Goal: Task Accomplishment & Management: Manage account settings

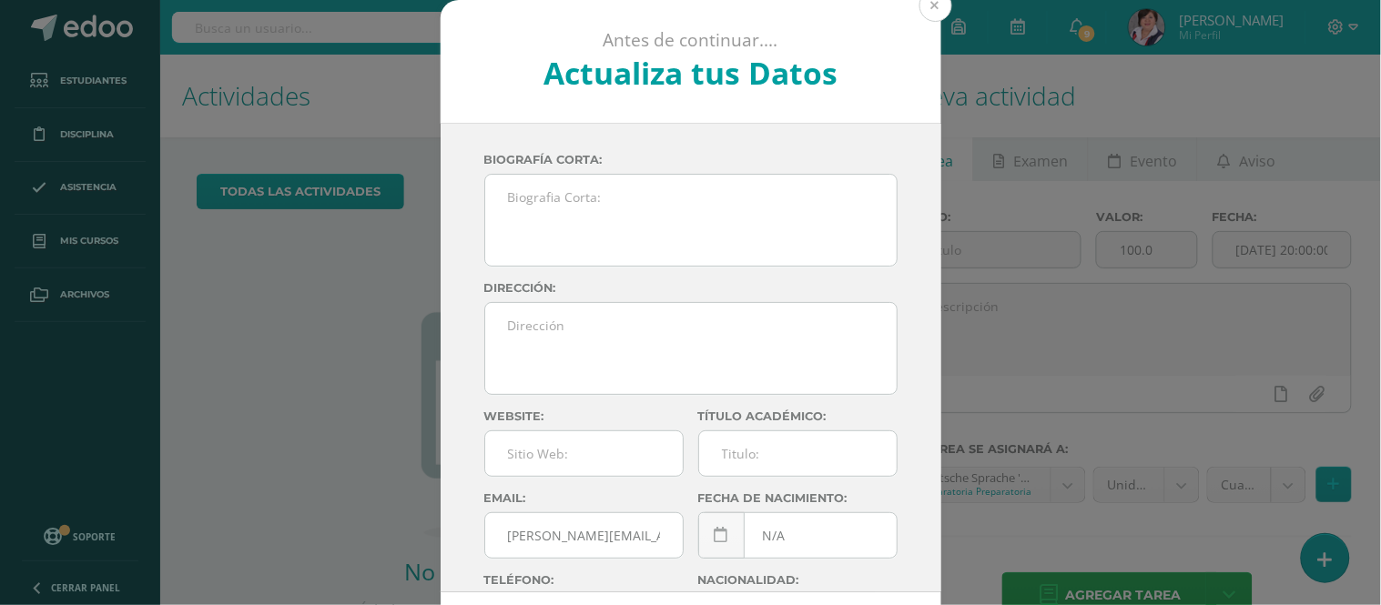
click at [925, 4] on button at bounding box center [935, 5] width 33 height 33
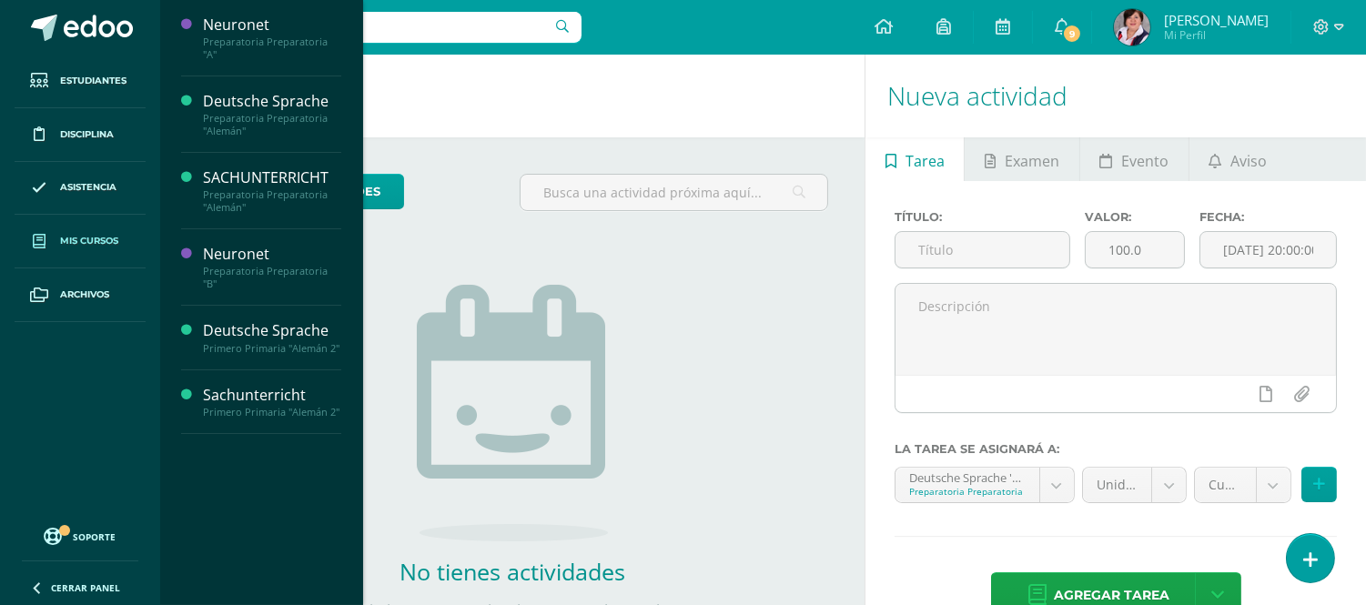
click at [87, 248] on span "Mis cursos" at bounding box center [89, 241] width 58 height 15
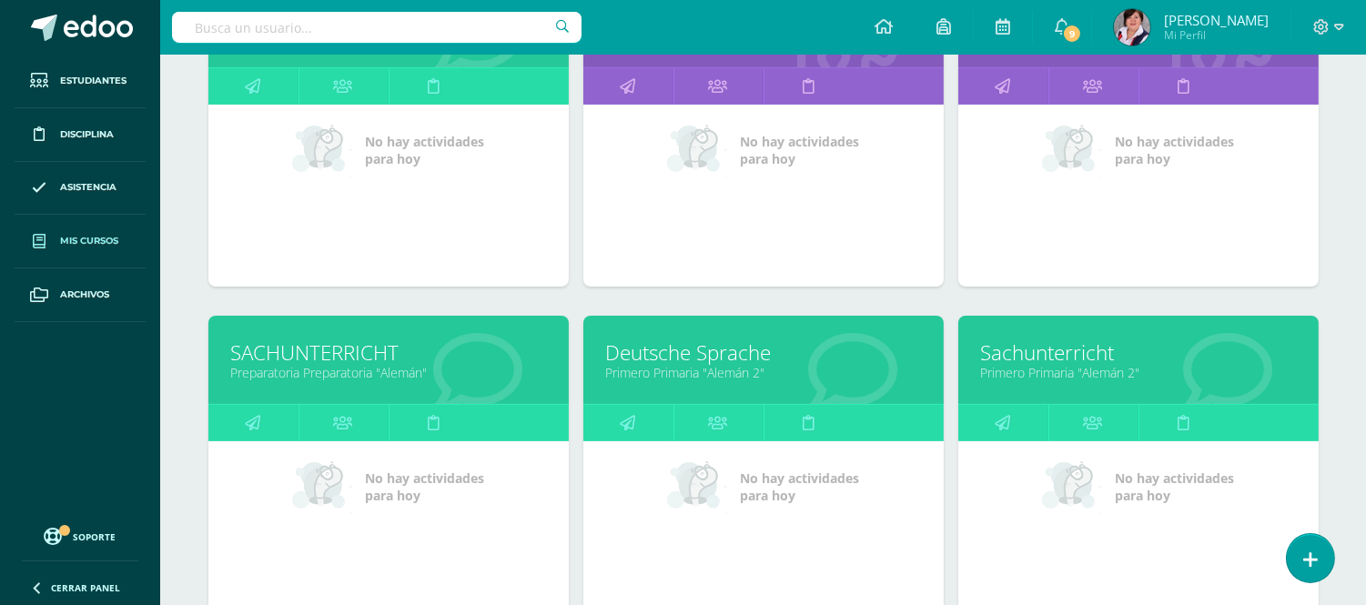
scroll to position [364, 0]
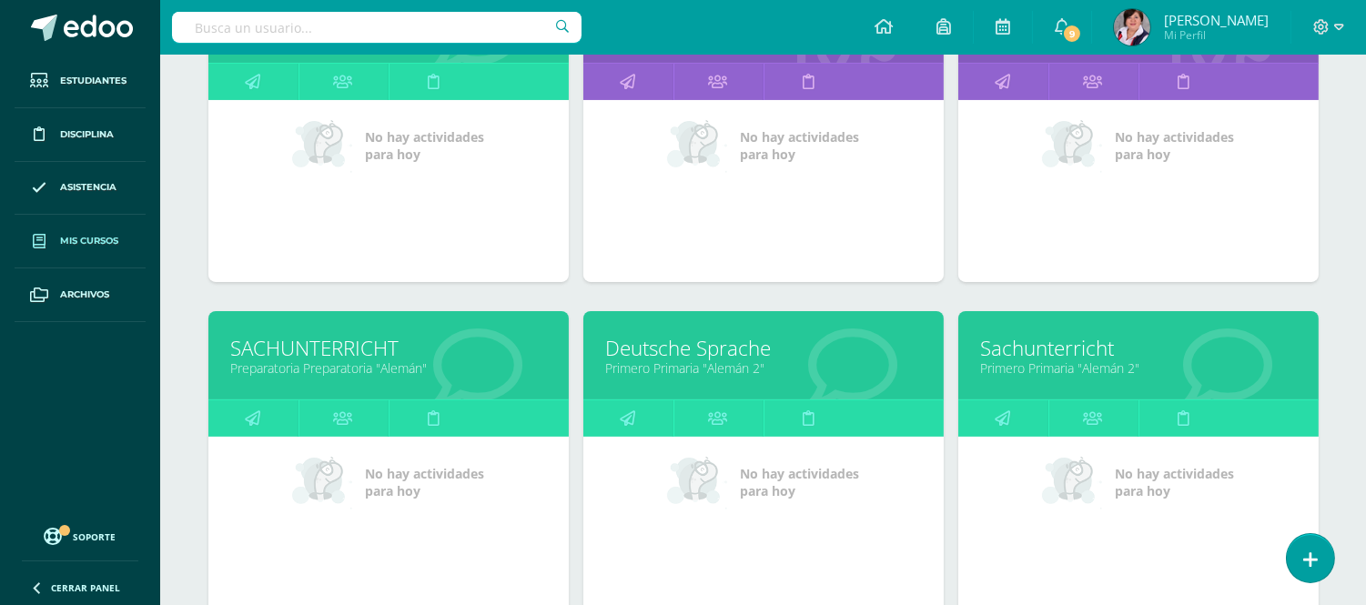
click at [829, 374] on link "Primero Primaria "Alemán 2"" at bounding box center [763, 368] width 315 height 17
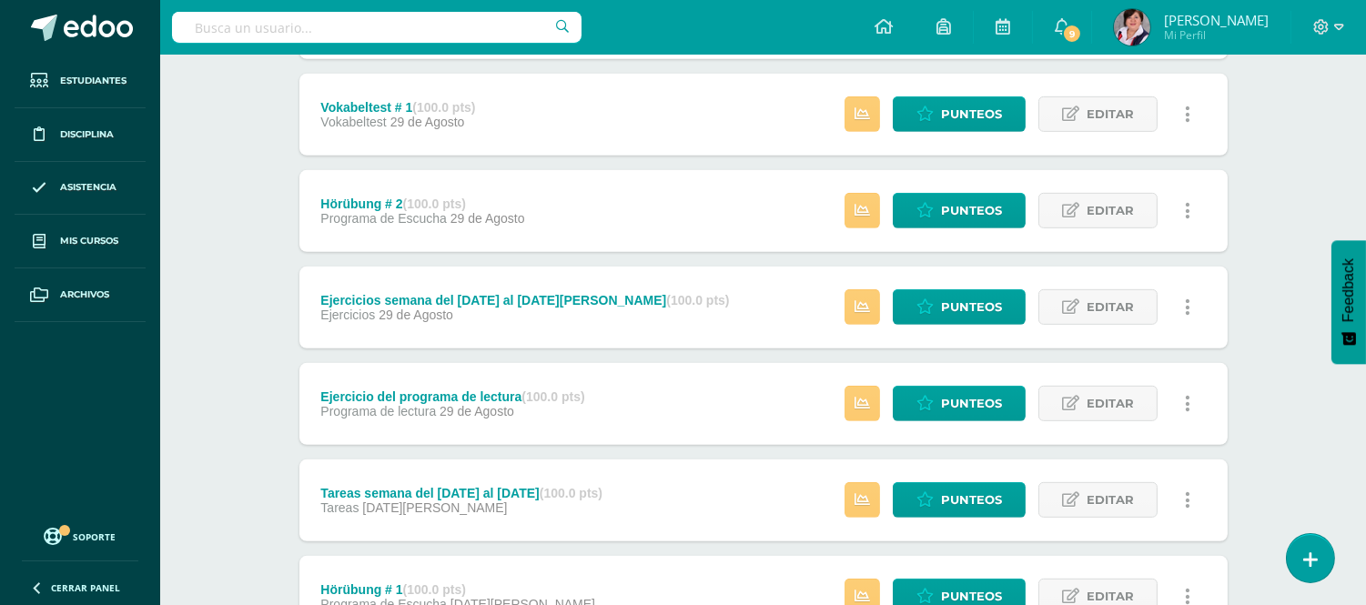
scroll to position [1779, 0]
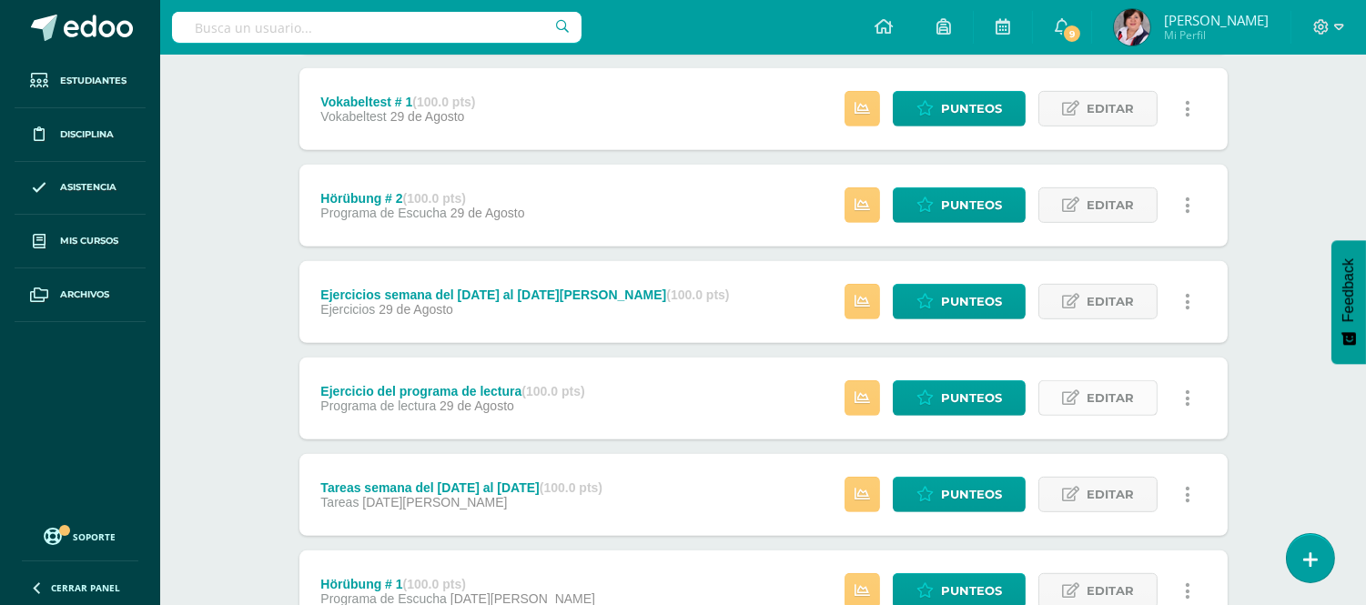
click at [1092, 402] on span "Editar" at bounding box center [1110, 398] width 47 height 34
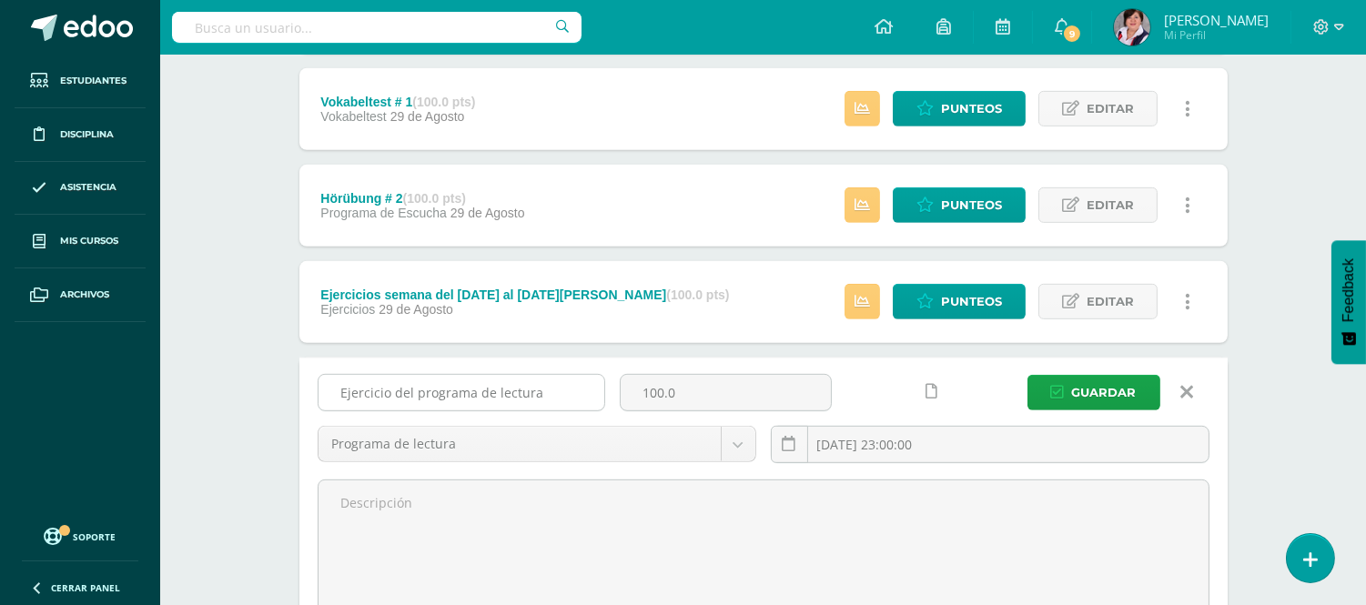
click at [564, 390] on input "Ejercicio del programa de lectura" at bounding box center [462, 393] width 286 height 36
drag, startPoint x: 576, startPoint y: 390, endPoint x: 338, endPoint y: 380, distance: 238.7
click at [338, 380] on input "Ejercicio del programa de lectura # 1" at bounding box center [462, 393] width 286 height 36
type input "Ejercicio del programa de lectura # 1"
click at [1107, 391] on span "Guardar" at bounding box center [1104, 393] width 65 height 34
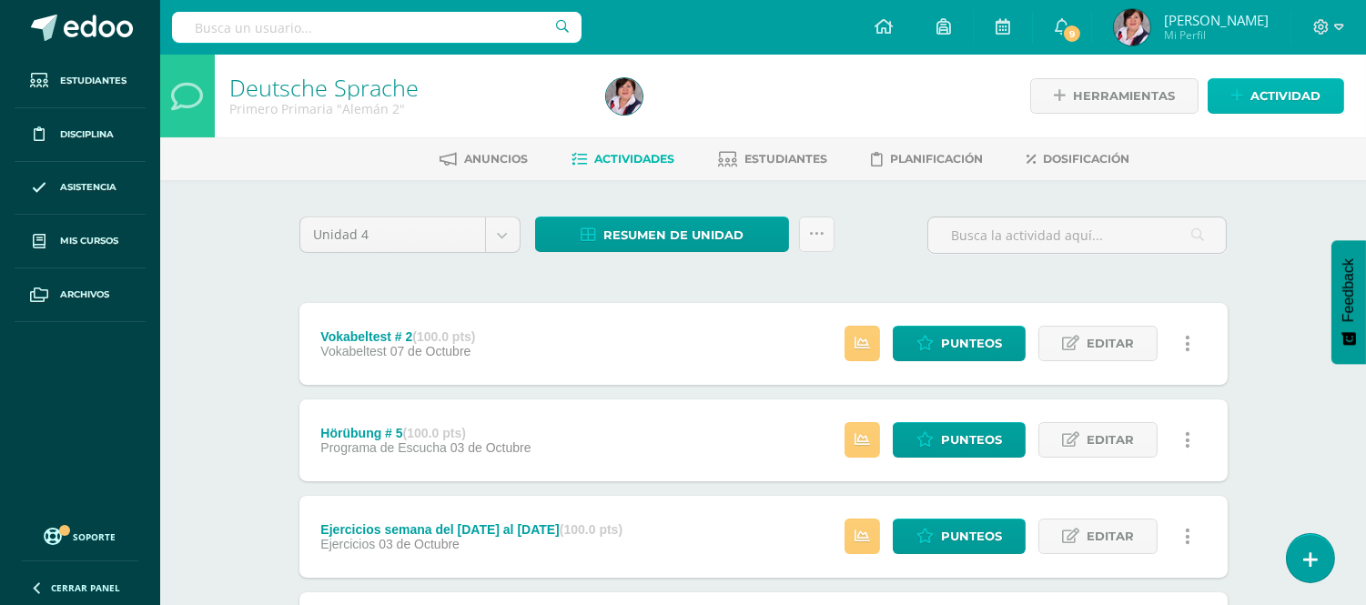
click at [1280, 89] on span "Actividad" at bounding box center [1286, 96] width 70 height 34
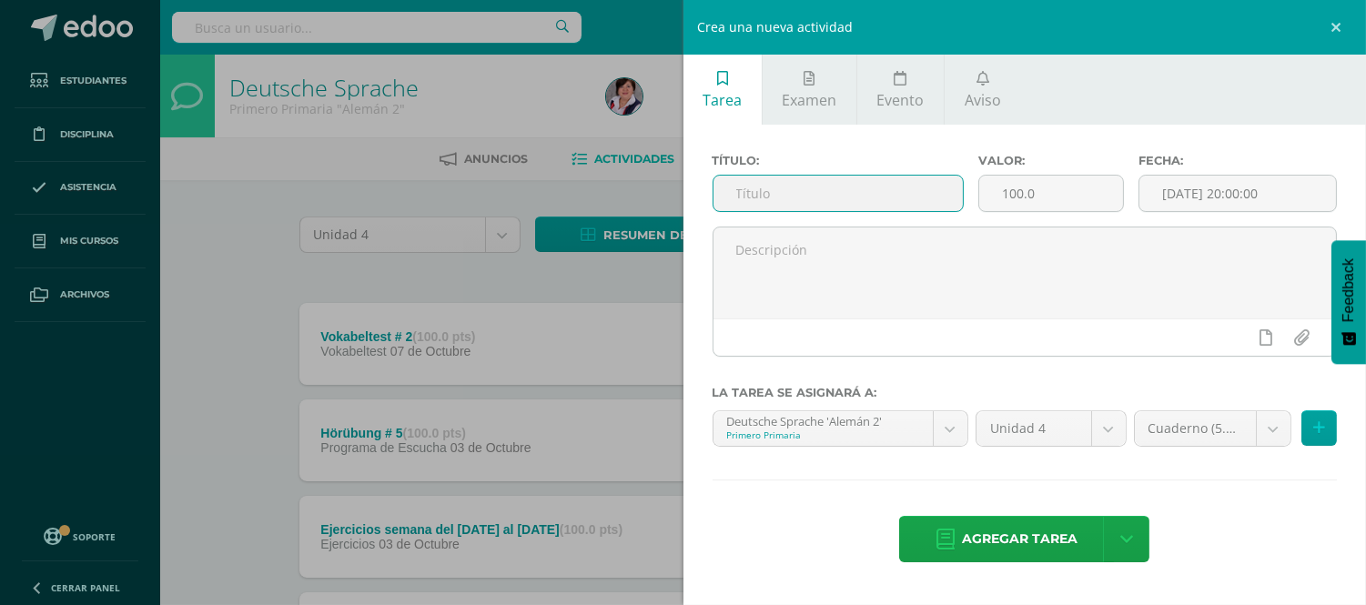
click at [741, 194] on input "text" at bounding box center [839, 194] width 250 height 36
paste input "Ejercicio del programa de lectura # 1"
type input "Ejercicio del programa de lectura # 2"
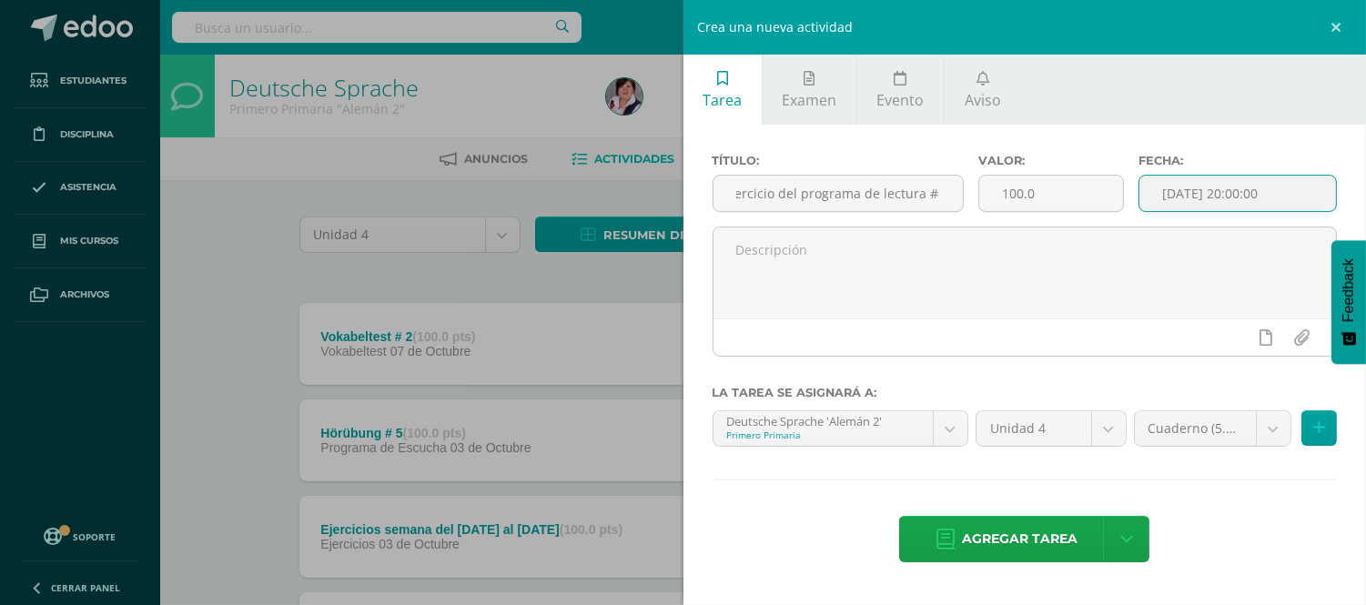
scroll to position [0, 0]
click at [1286, 189] on input "[DATE] 20:00:00" at bounding box center [1238, 194] width 197 height 36
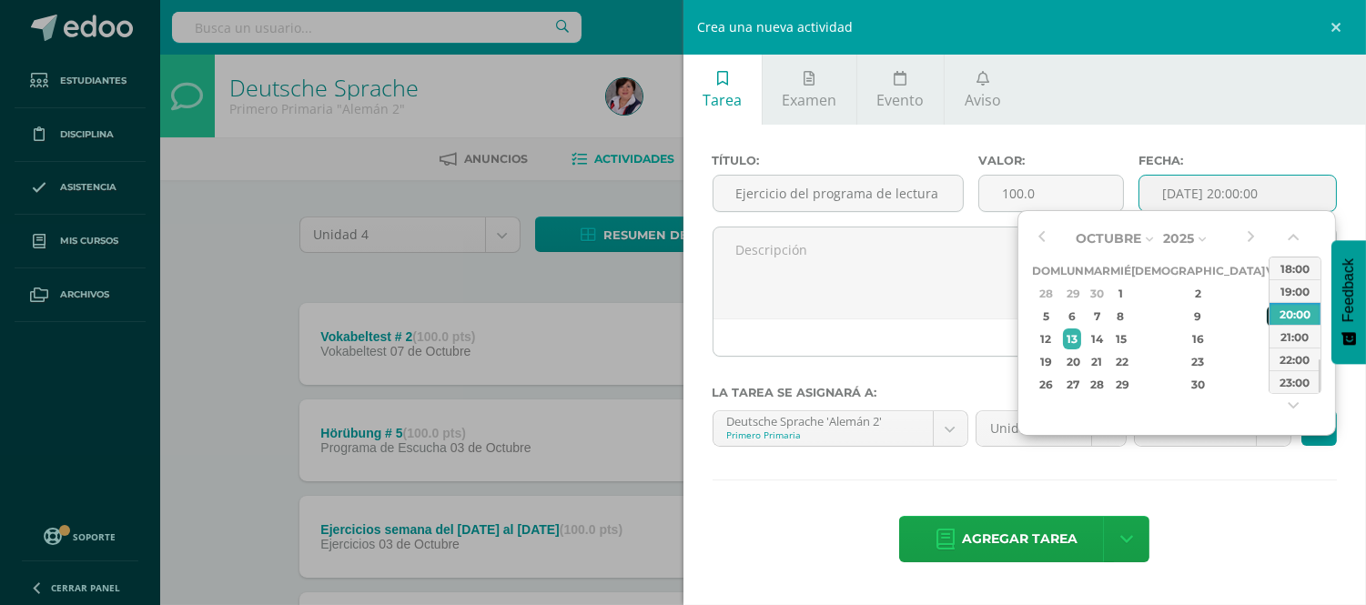
click at [1267, 315] on div "10" at bounding box center [1275, 316] width 16 height 21
click at [1287, 377] on div "23:00" at bounding box center [1295, 381] width 51 height 23
type input "2025-10-10 23:00"
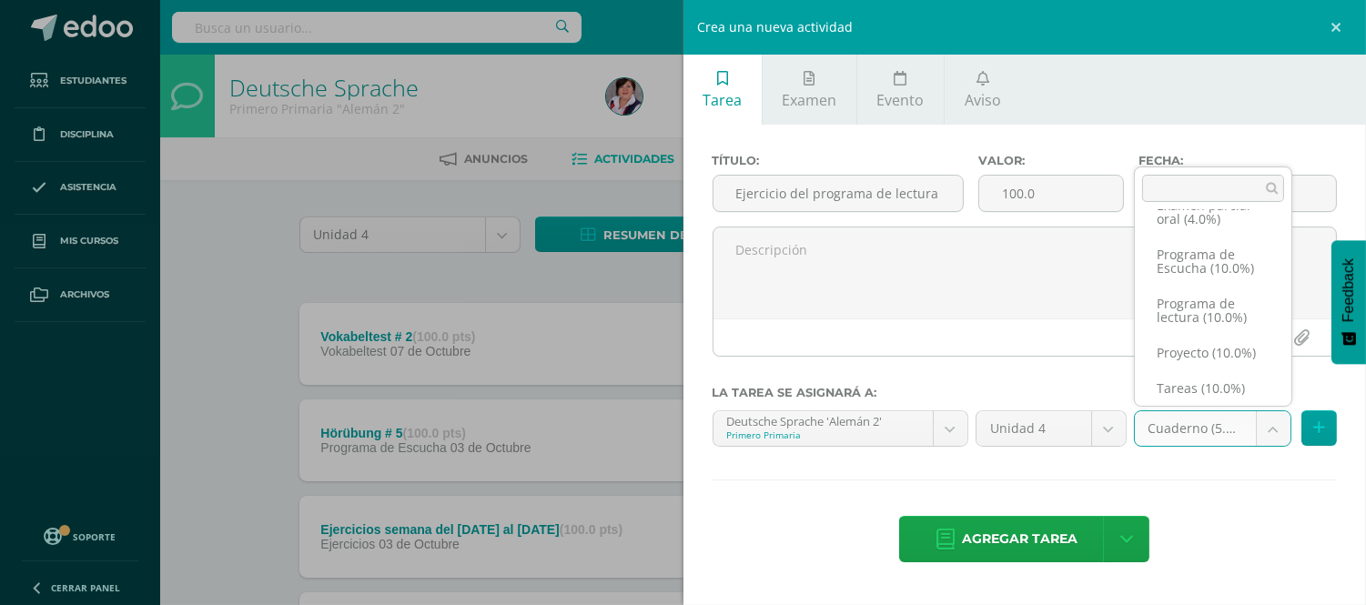
scroll to position [302, 0]
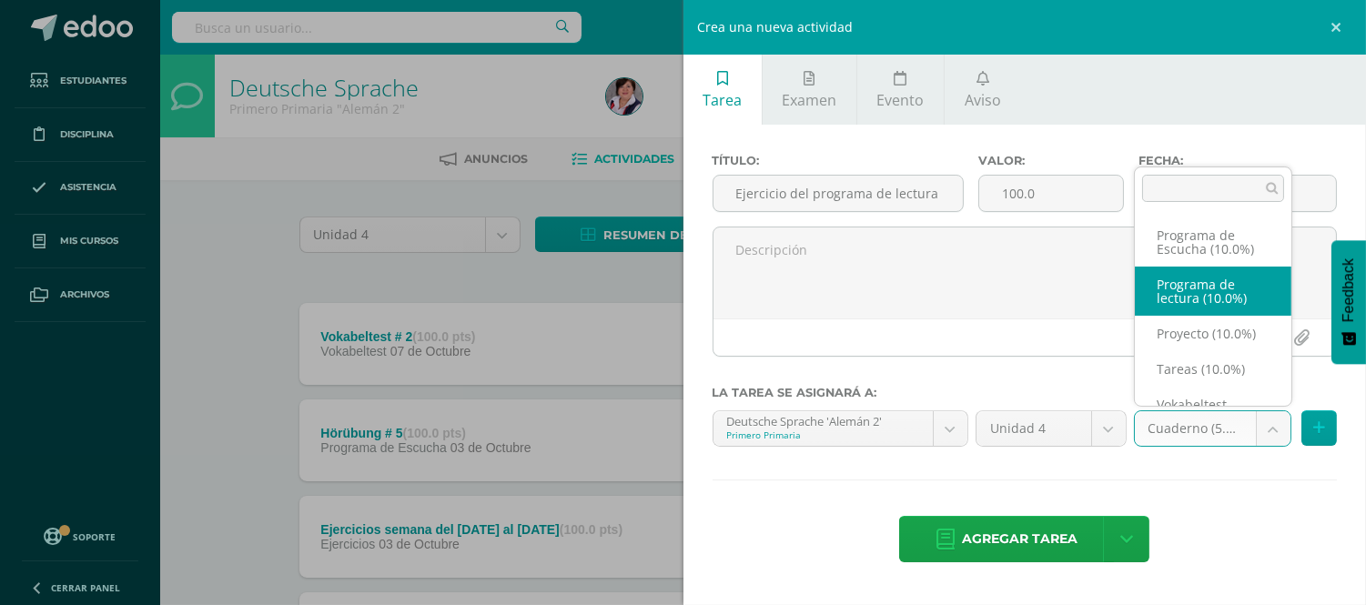
select select "234287"
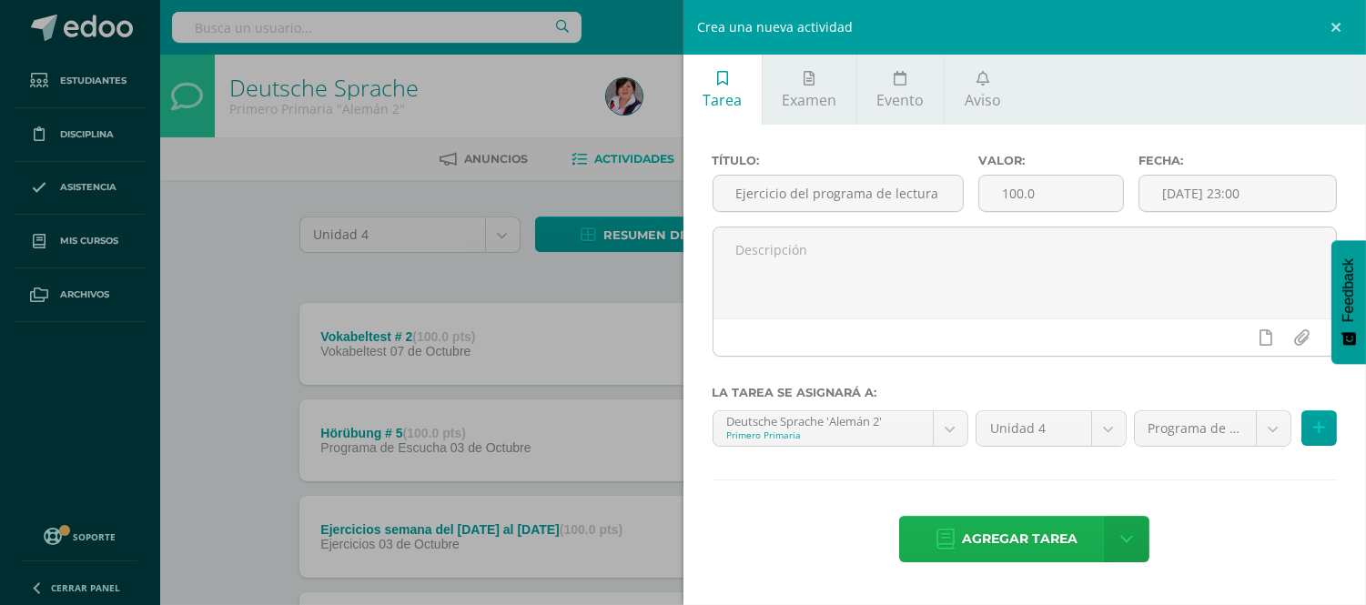
click at [1022, 541] on span "Agregar tarea" at bounding box center [1020, 539] width 116 height 45
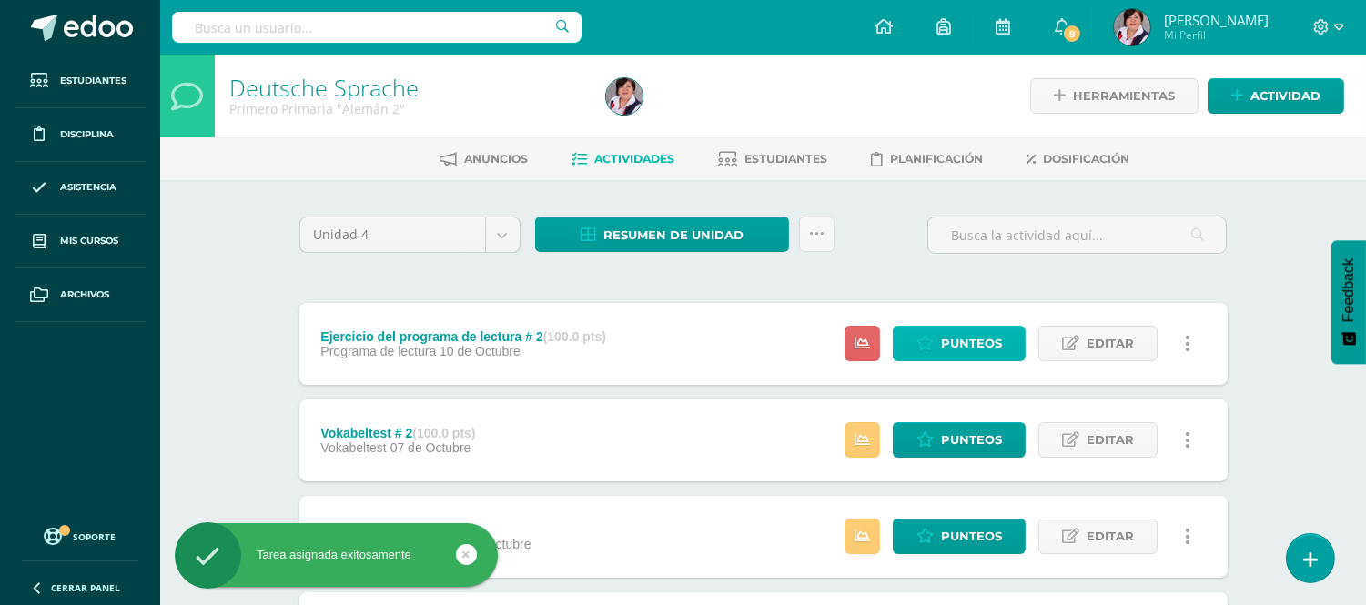
click at [970, 348] on span "Punteos" at bounding box center [971, 344] width 61 height 34
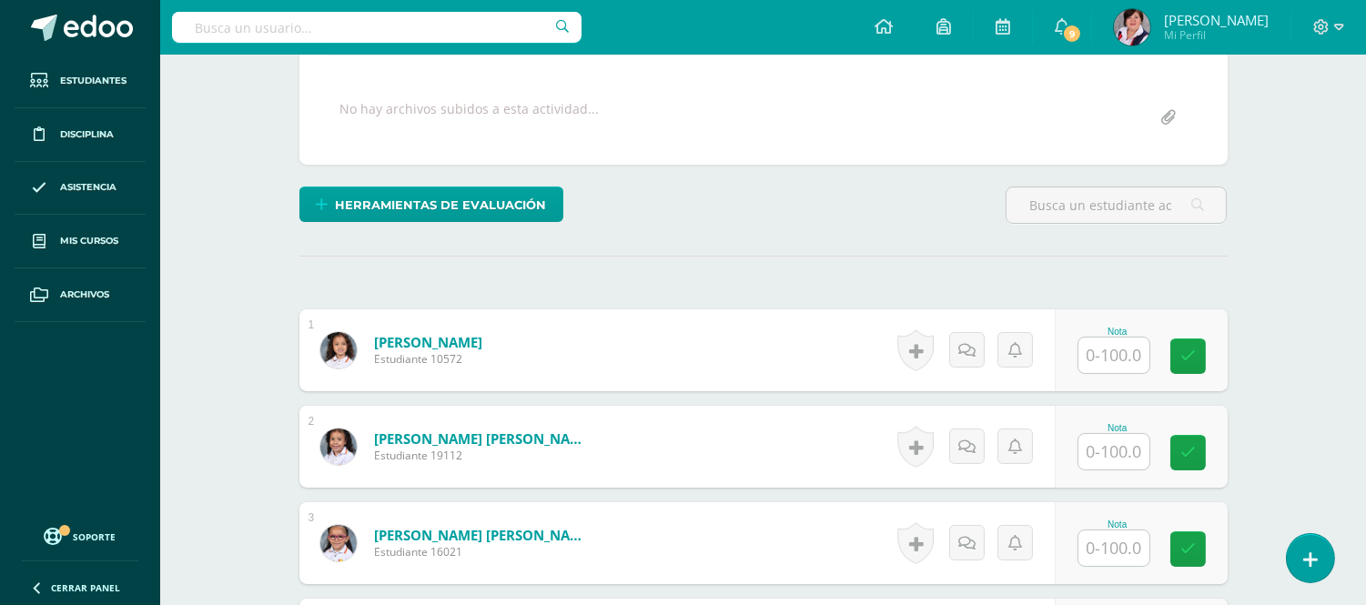
scroll to position [324, 0]
click at [1111, 357] on input "text" at bounding box center [1114, 355] width 71 height 36
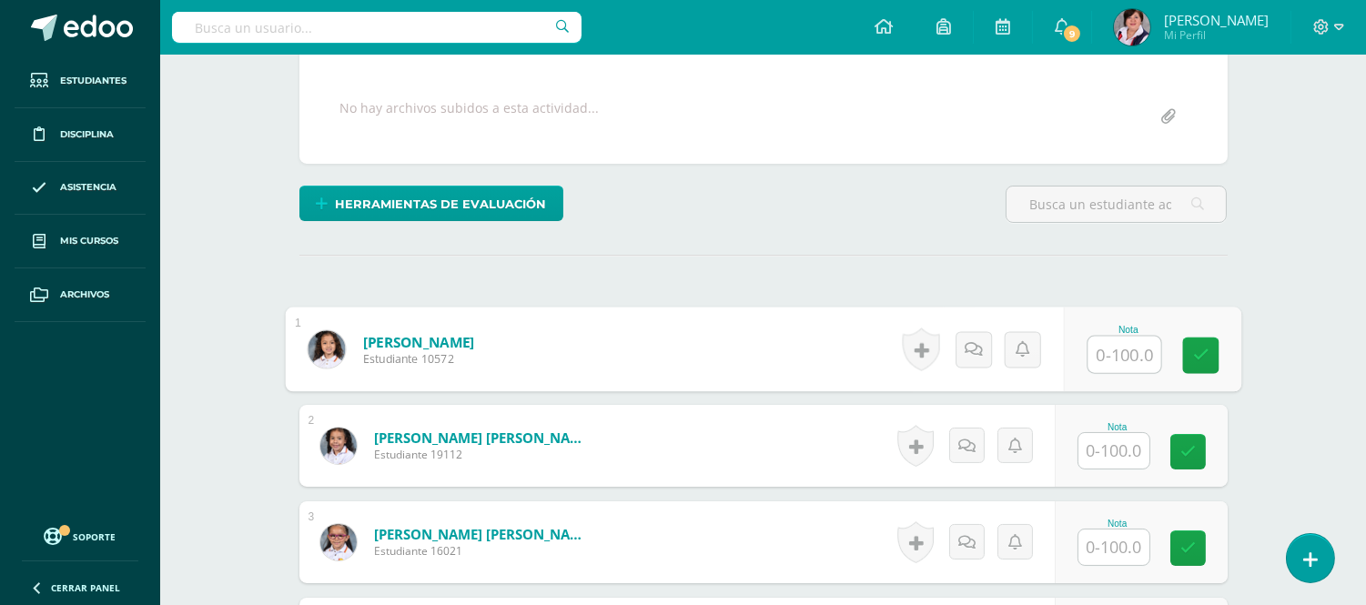
scroll to position [325, 0]
type input "98"
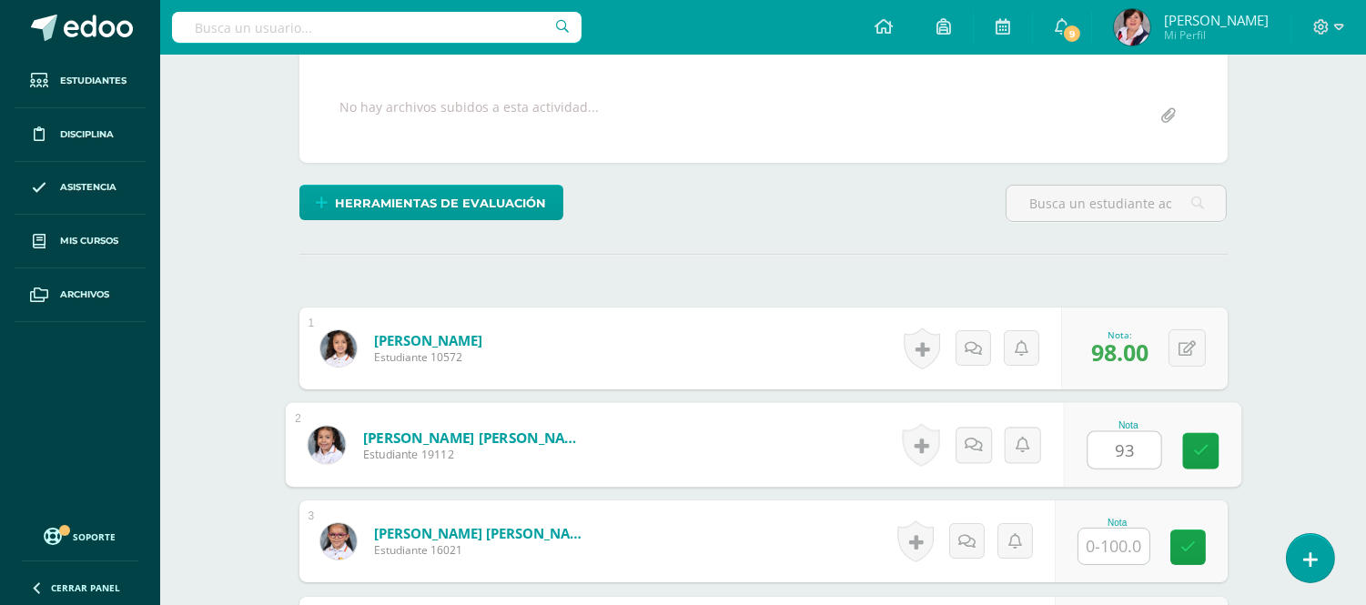
type input "93"
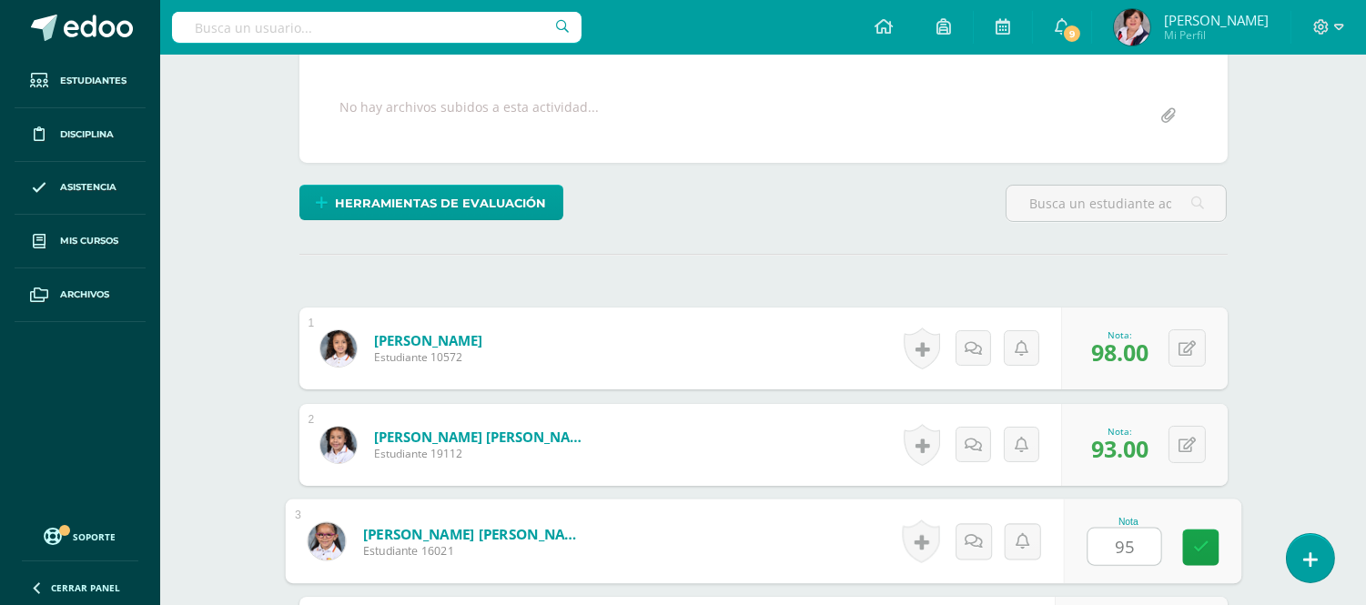
type input "95"
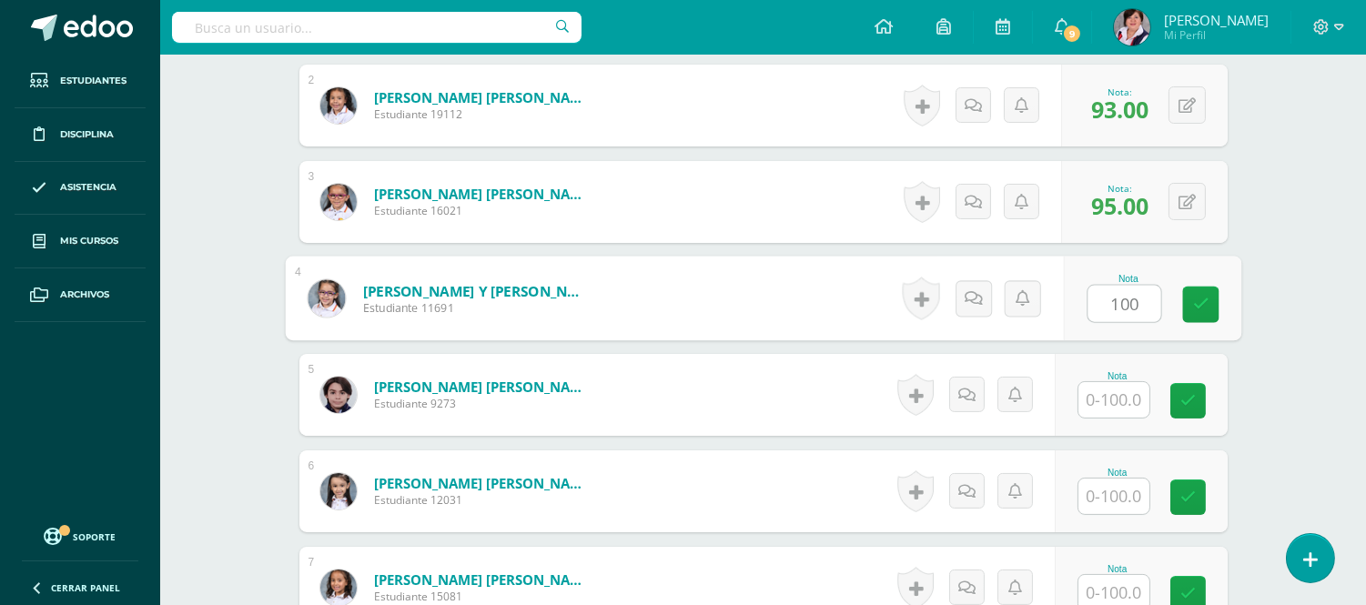
type input "100"
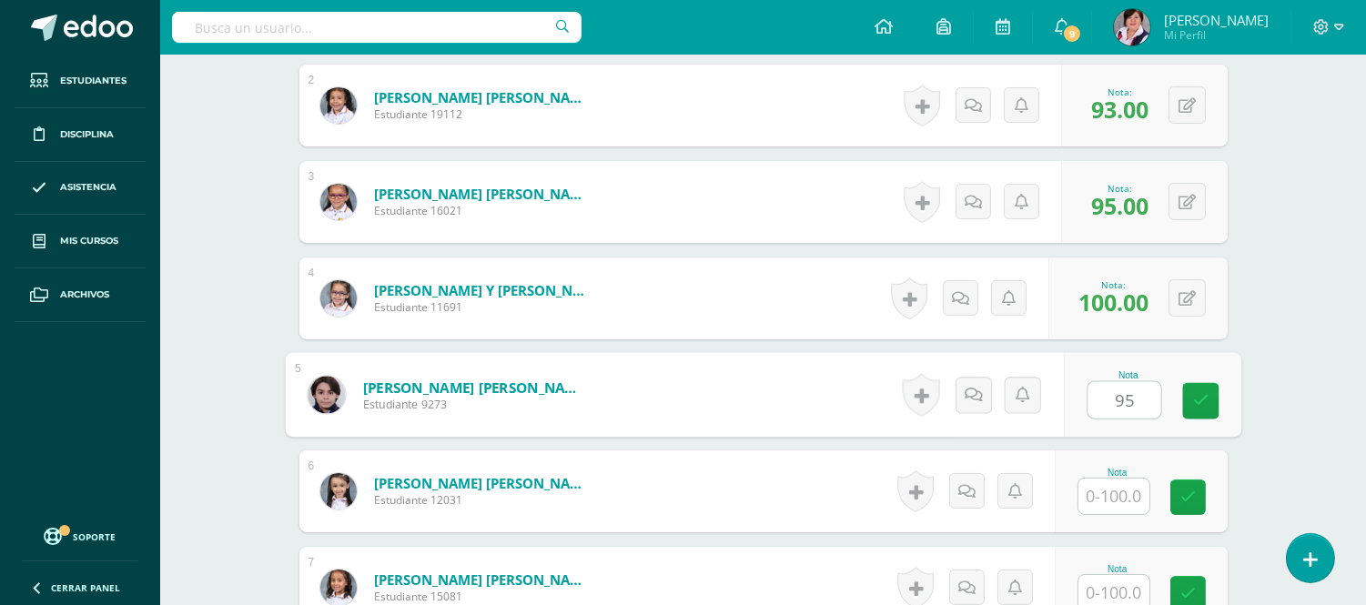
type input "95"
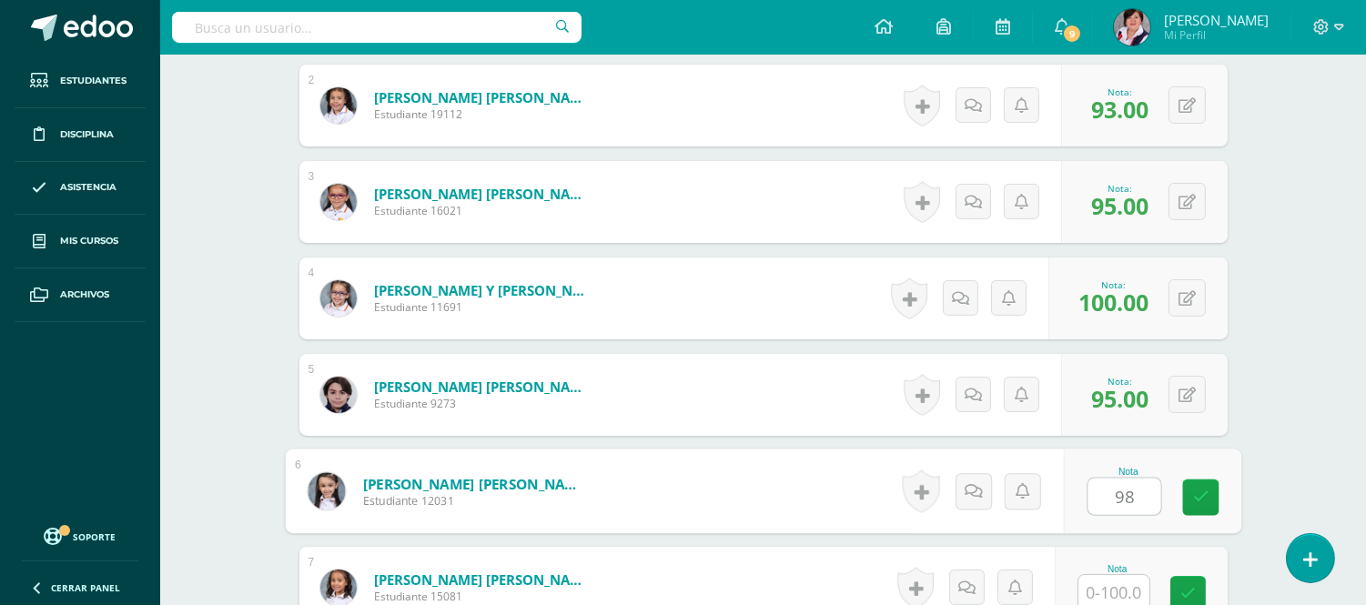
type input "98"
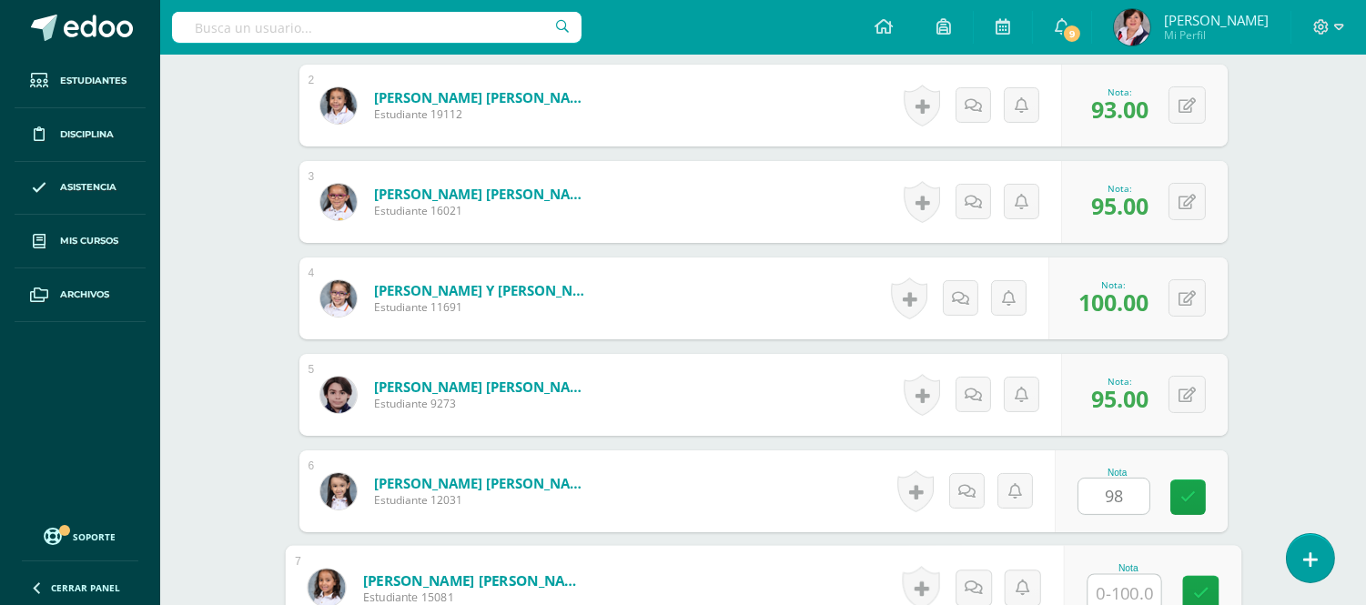
scroll to position [669, 0]
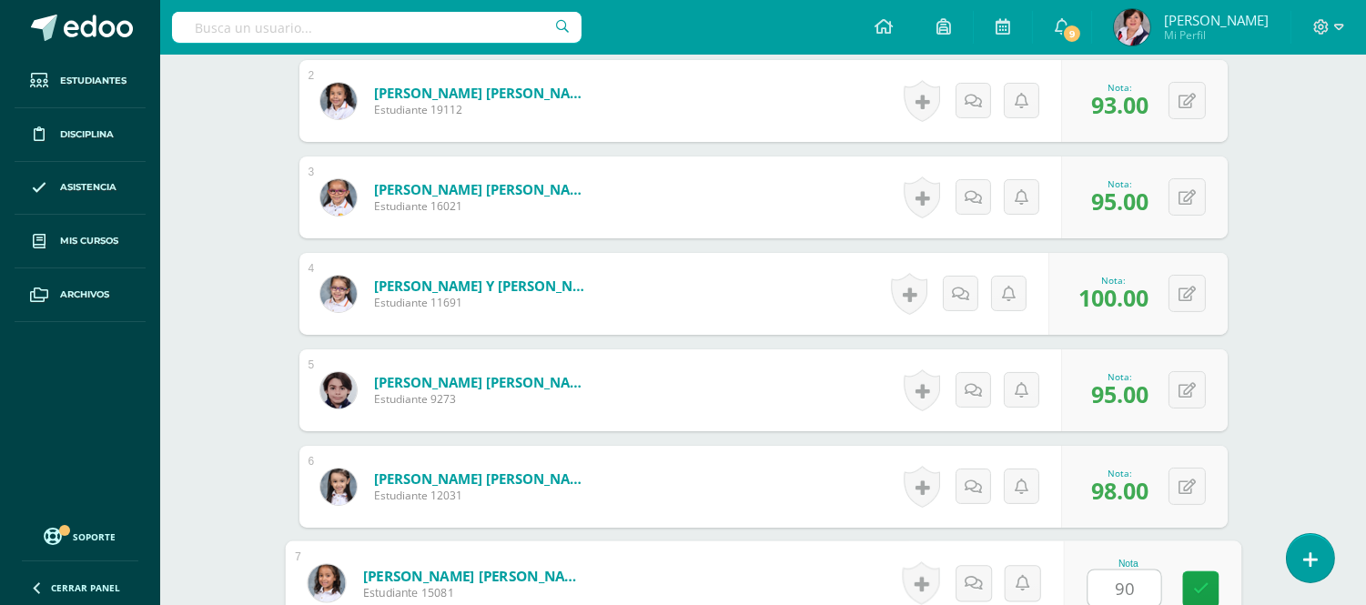
type input "90"
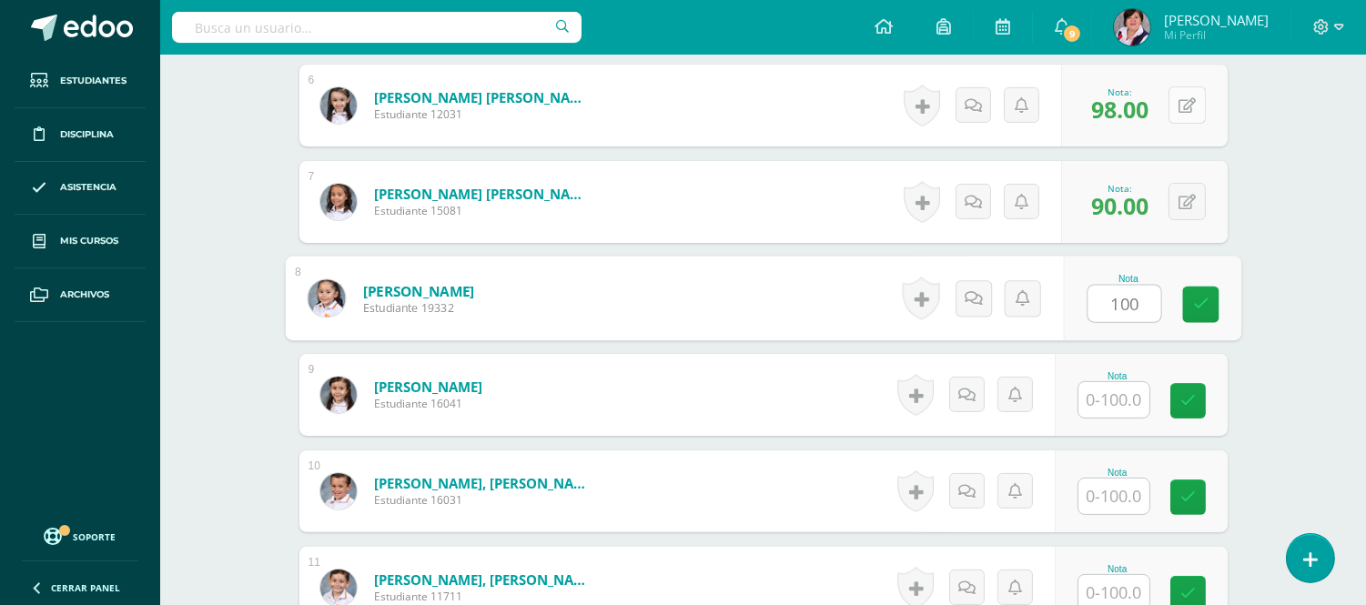
type input "100"
click at [1191, 104] on icon at bounding box center [1187, 105] width 17 height 15
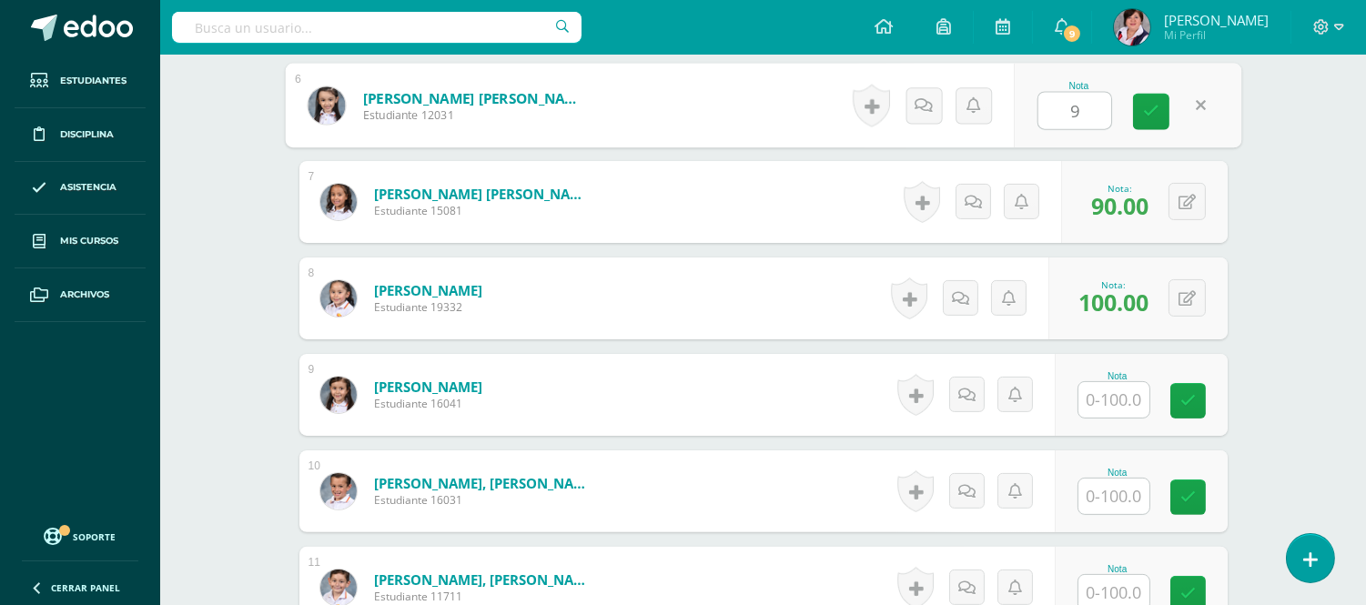
type input "95"
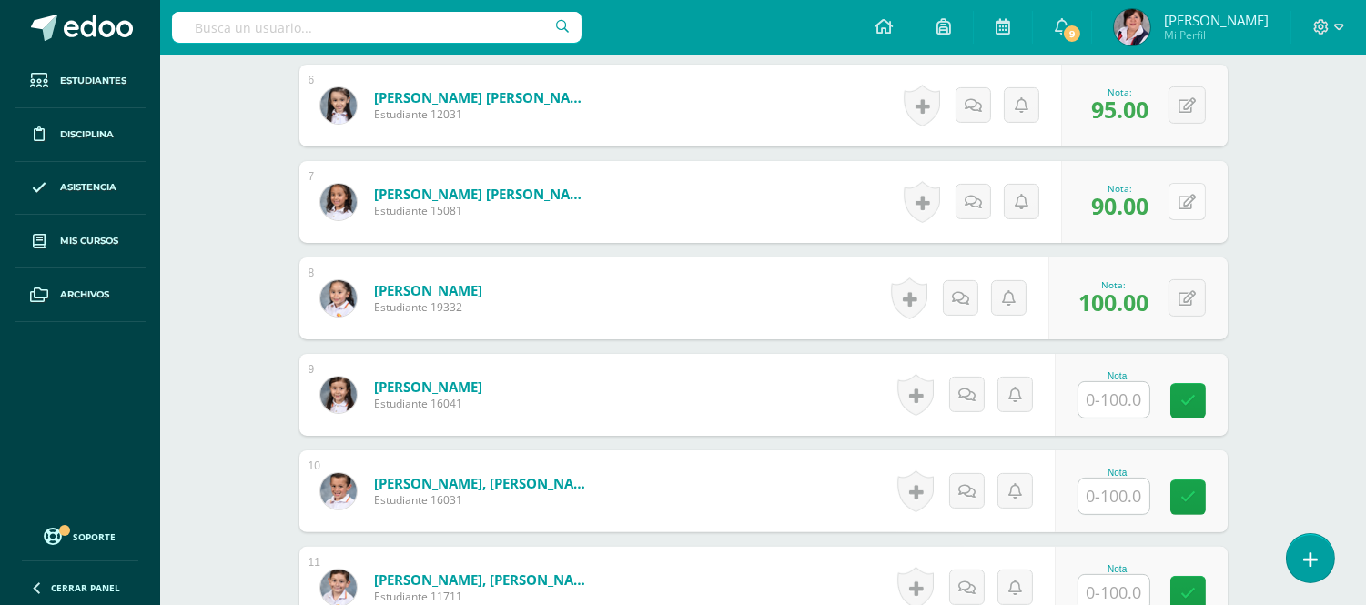
click at [1184, 207] on button at bounding box center [1187, 201] width 37 height 37
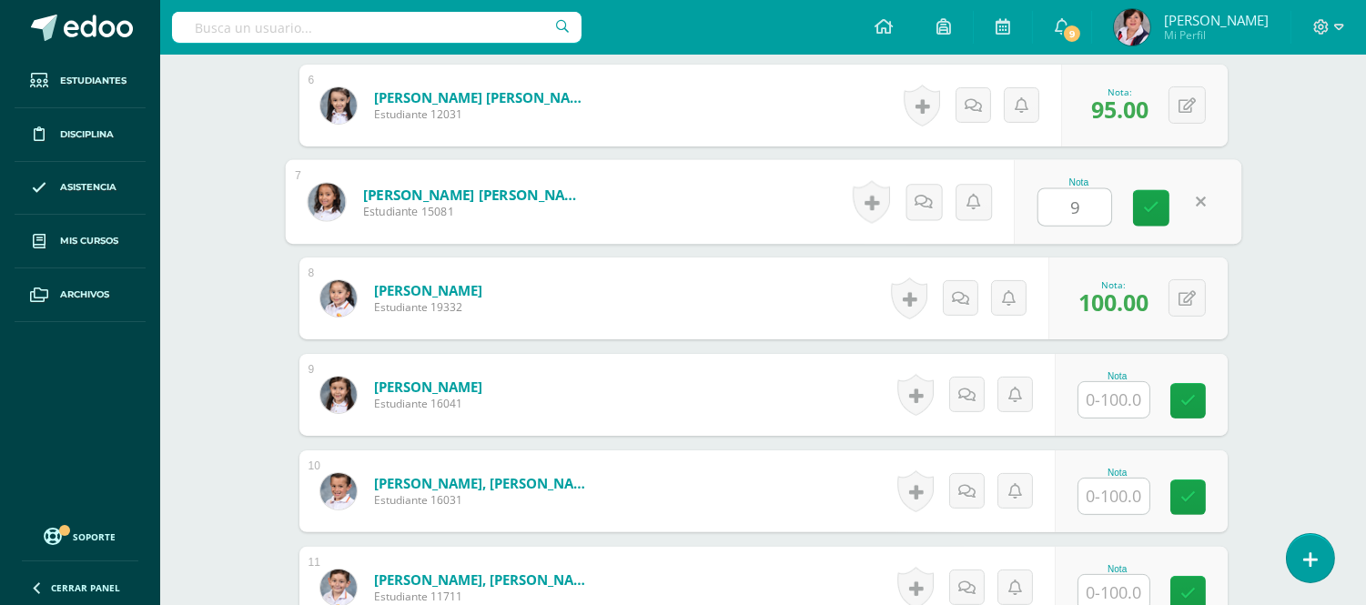
type input "98"
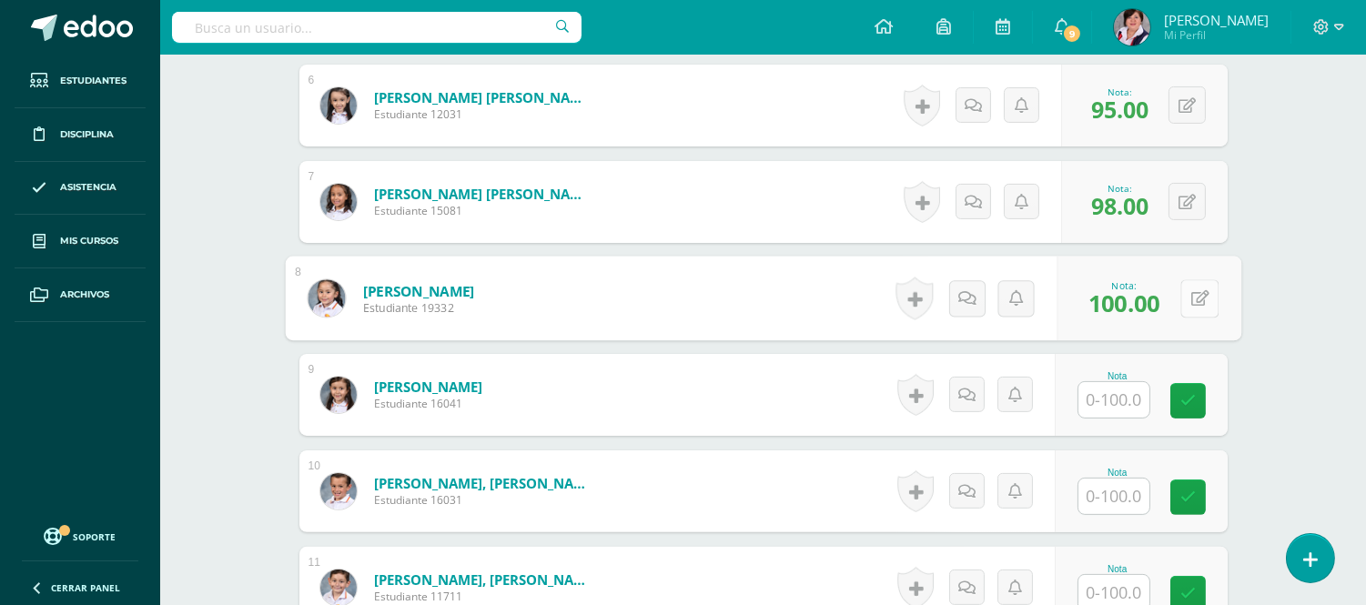
click at [1185, 296] on button at bounding box center [1200, 298] width 38 height 38
type input "90"
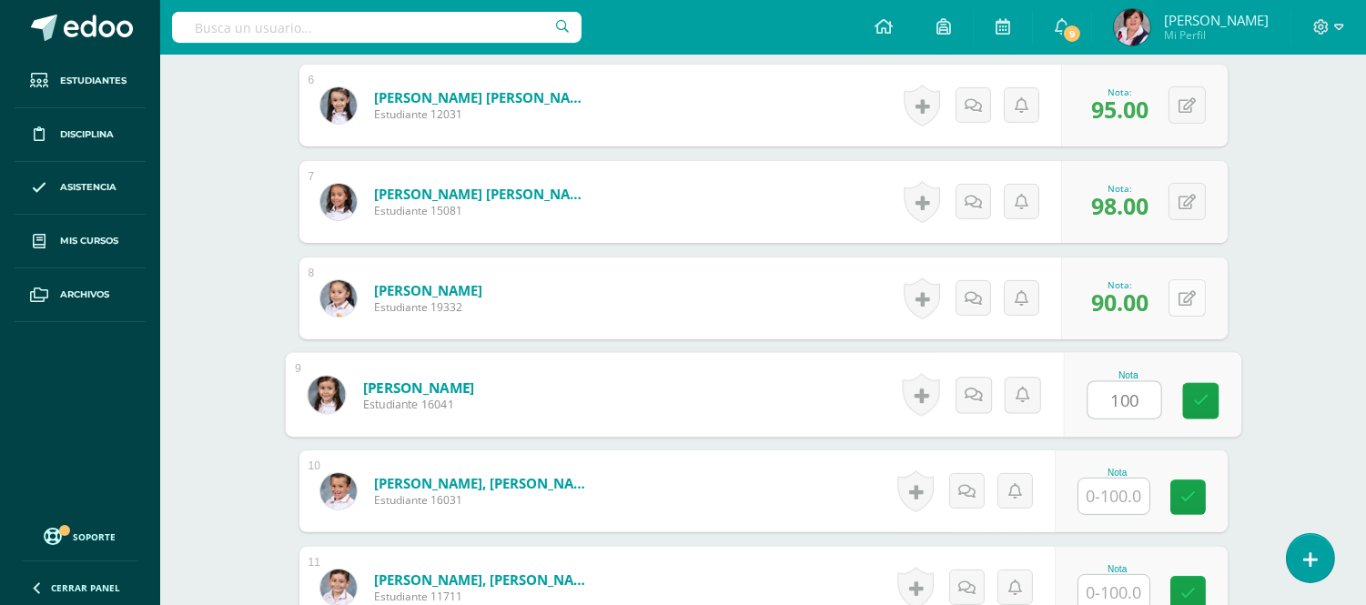
type input "100"
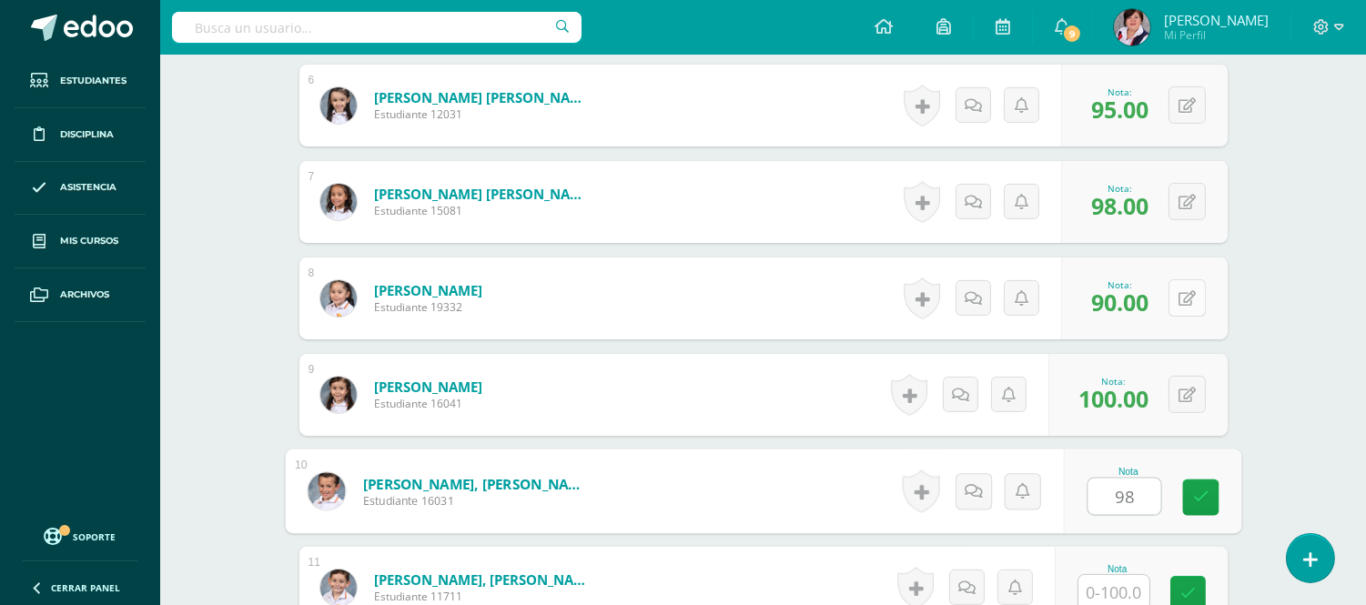
type input "98"
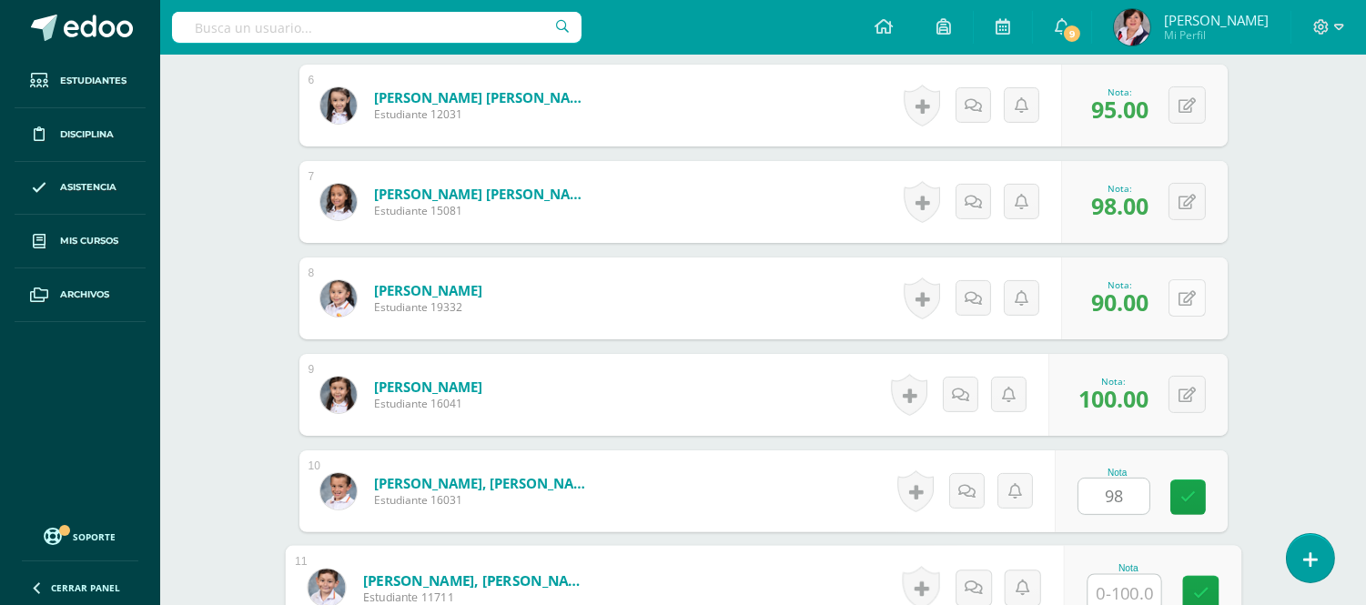
scroll to position [1054, 0]
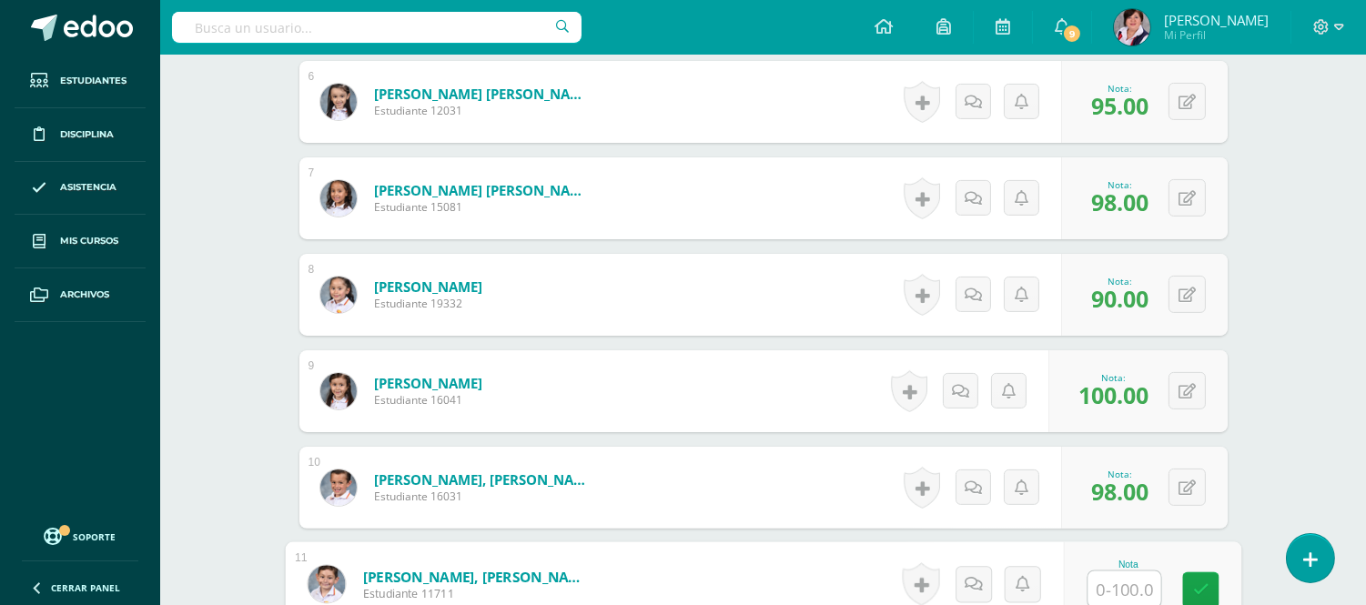
click at [1120, 593] on input "text" at bounding box center [1124, 590] width 73 height 36
type input "90"
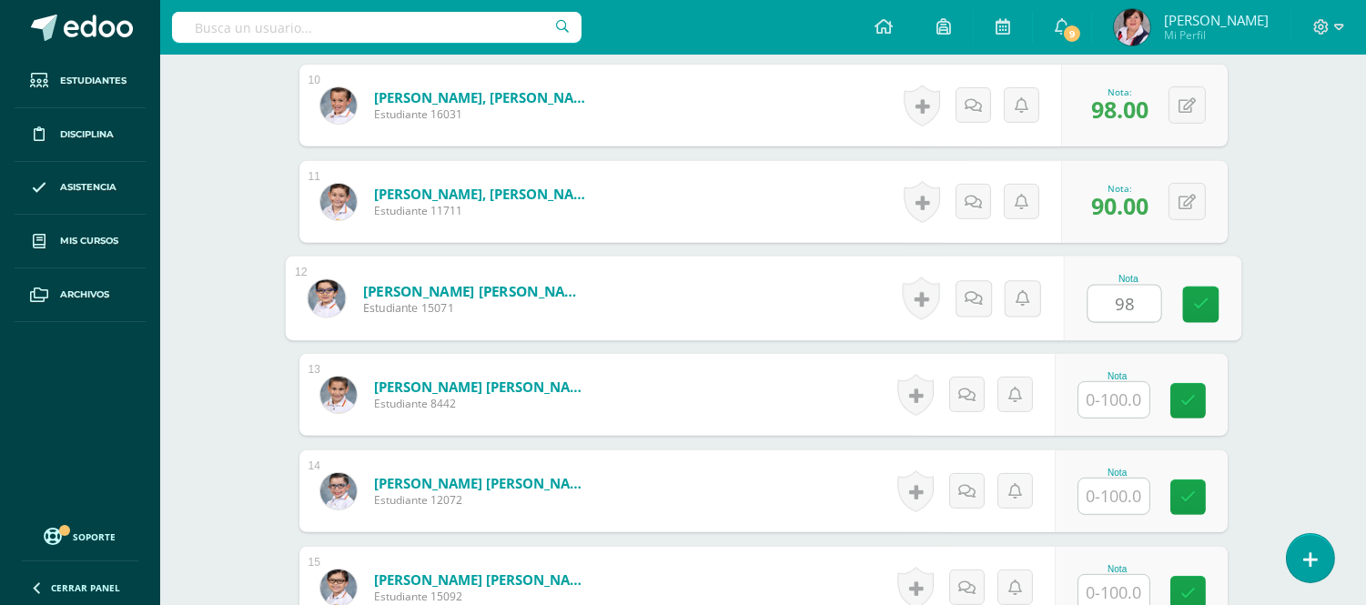
type input "98"
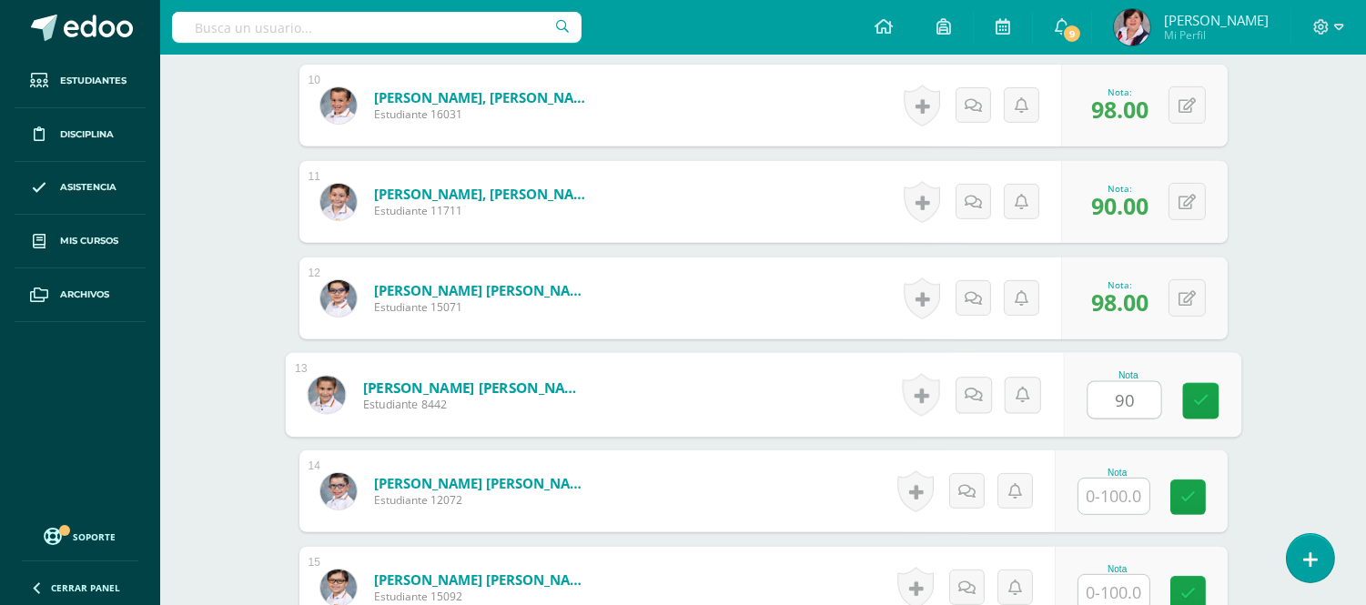
type input "90"
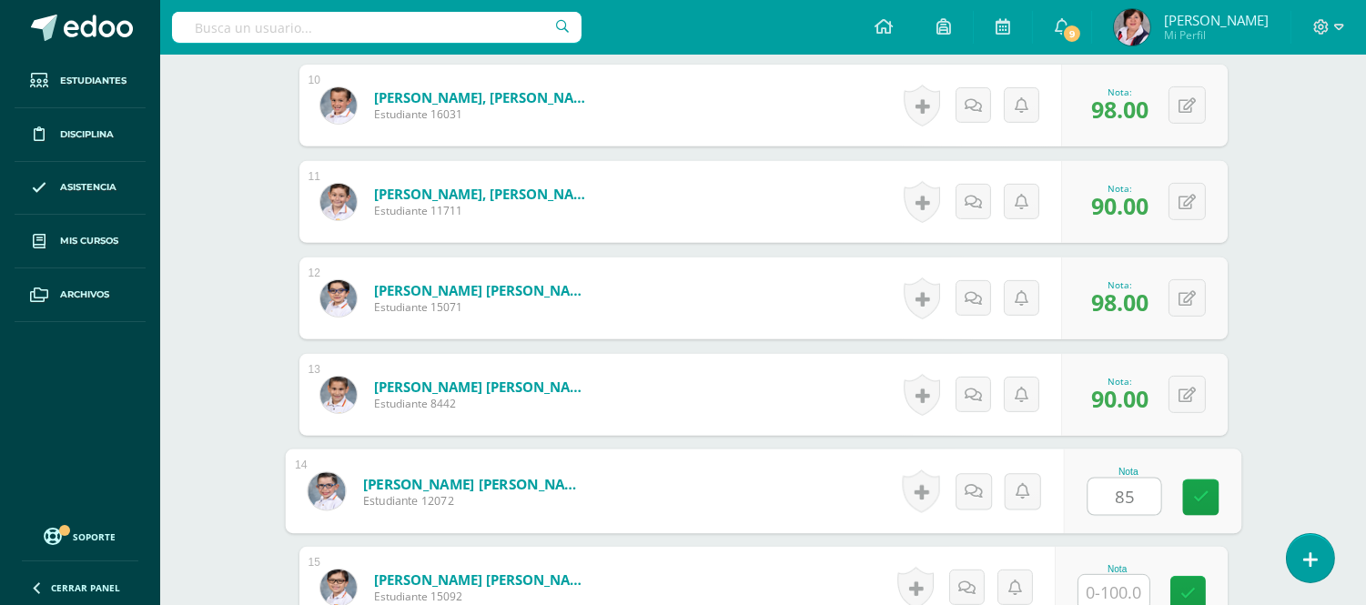
type input "85"
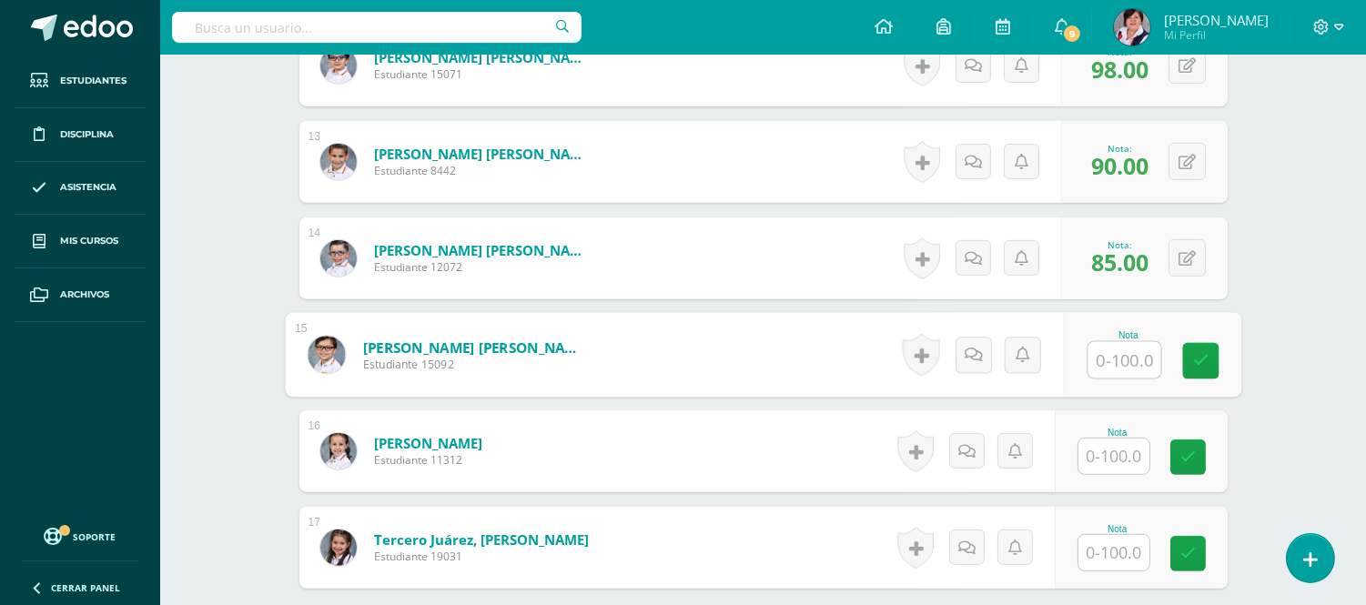
scroll to position [1709, 0]
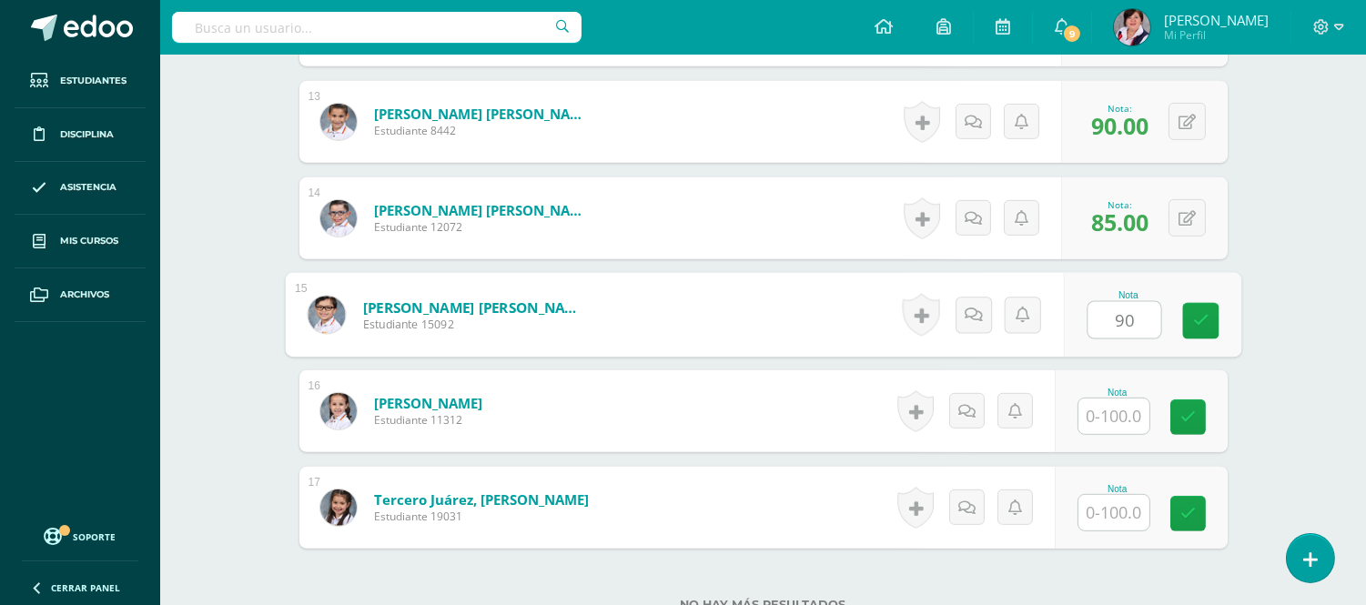
type input "90"
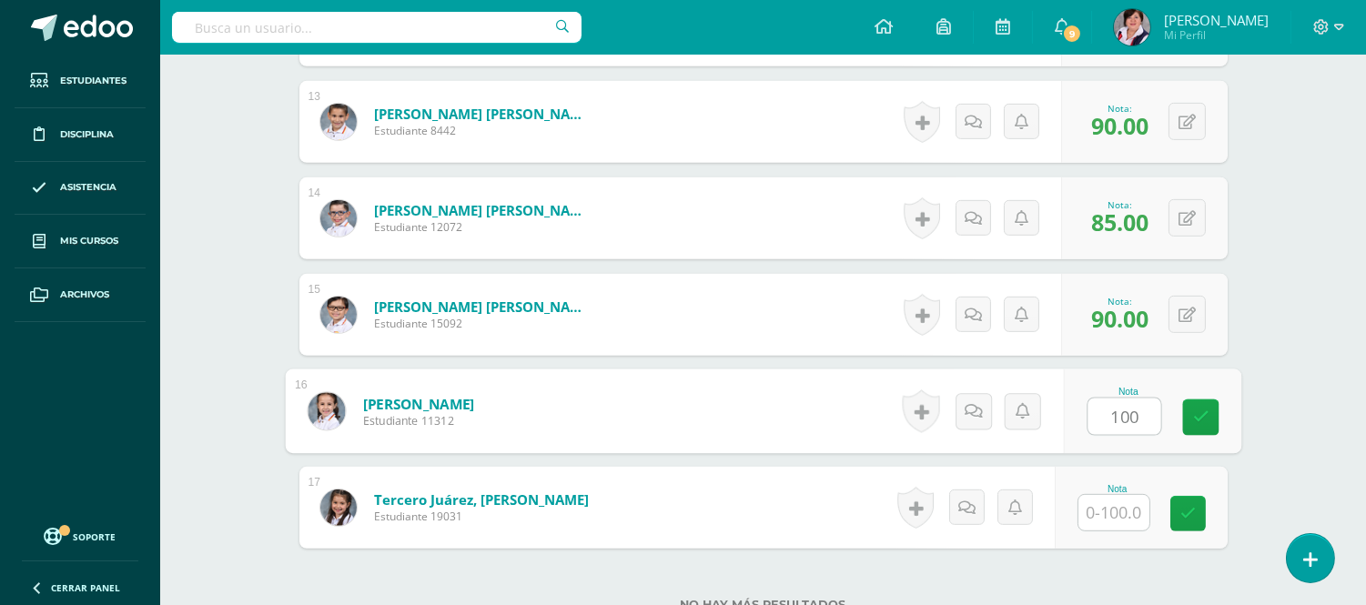
type input "100"
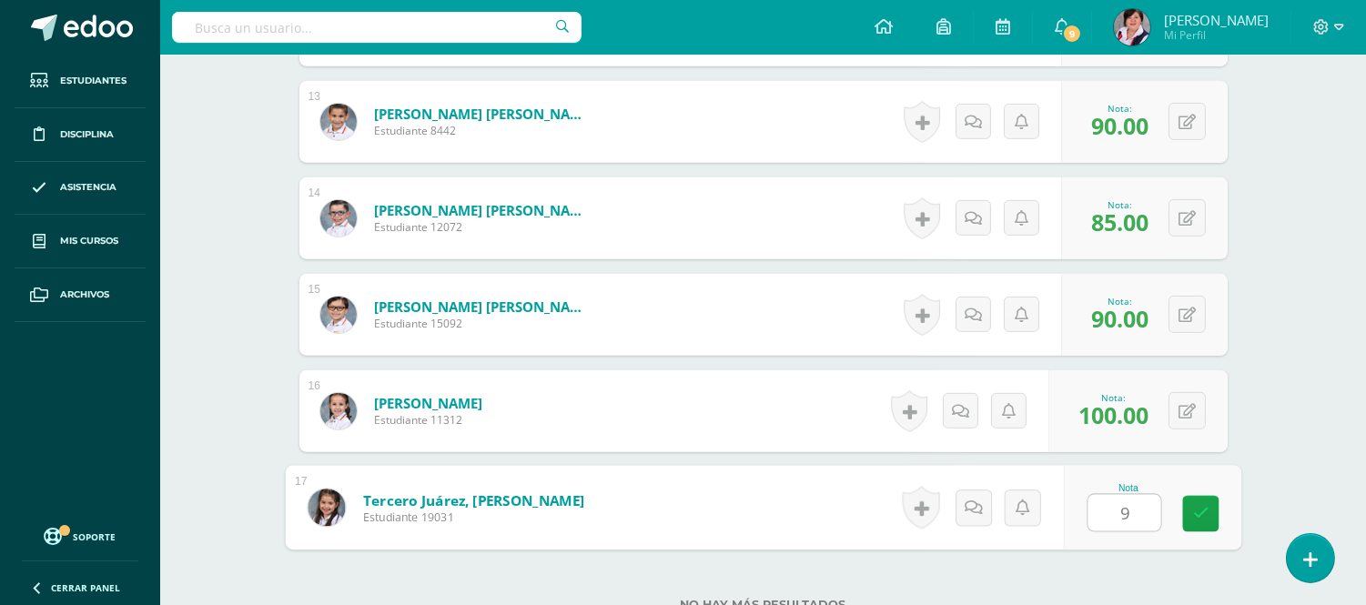
type input "90"
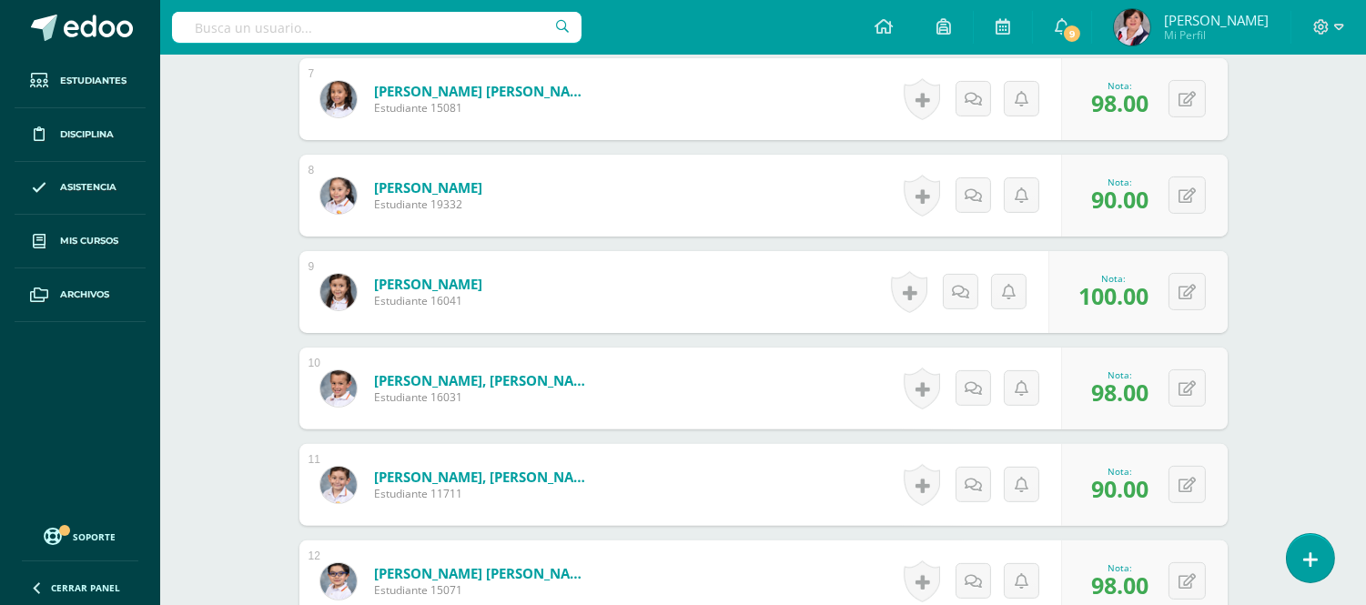
scroll to position [0, 0]
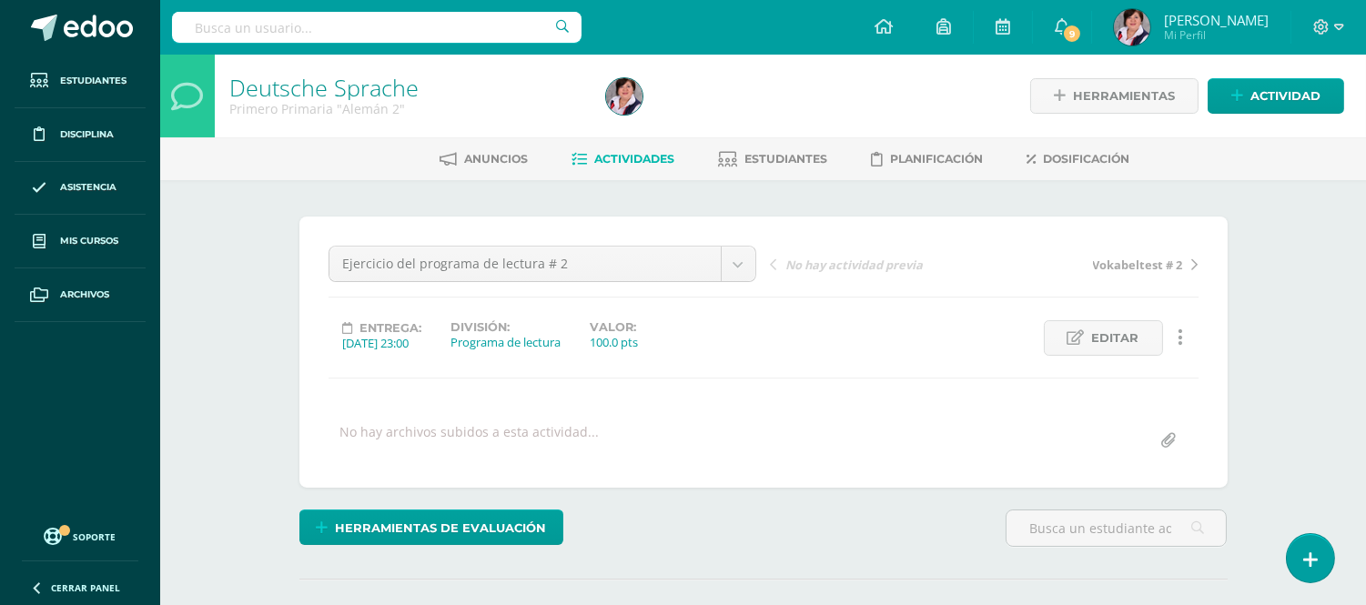
click at [639, 155] on span "Actividades" at bounding box center [635, 159] width 80 height 14
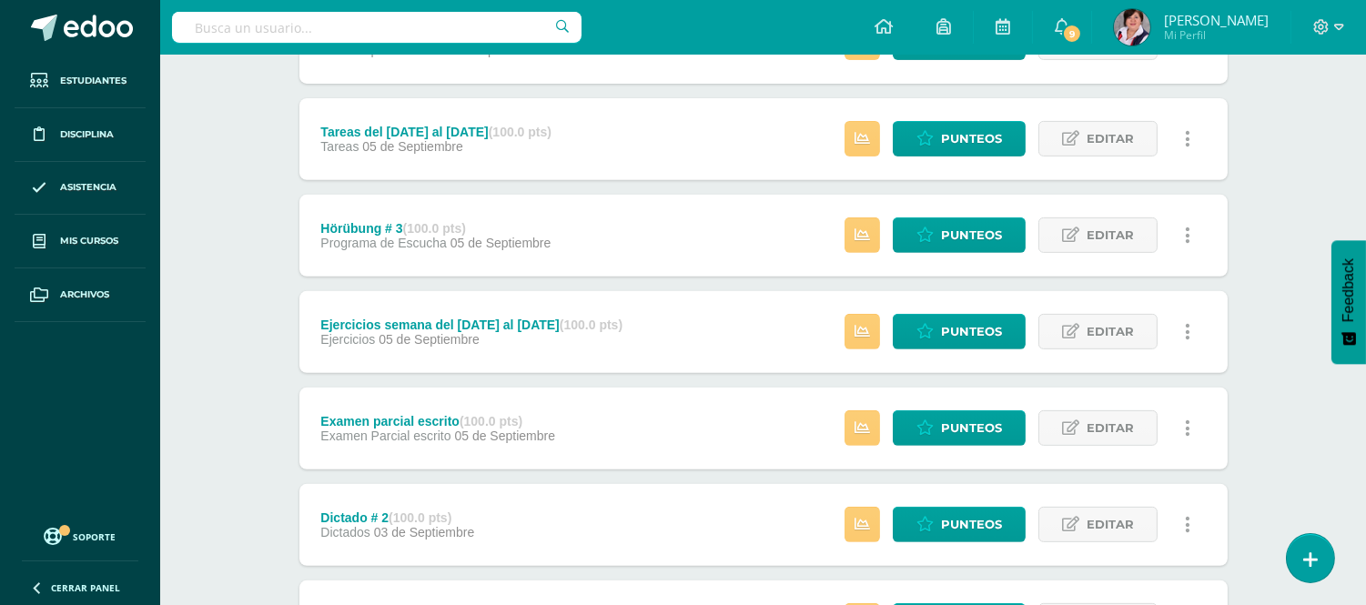
scroll to position [1389, 0]
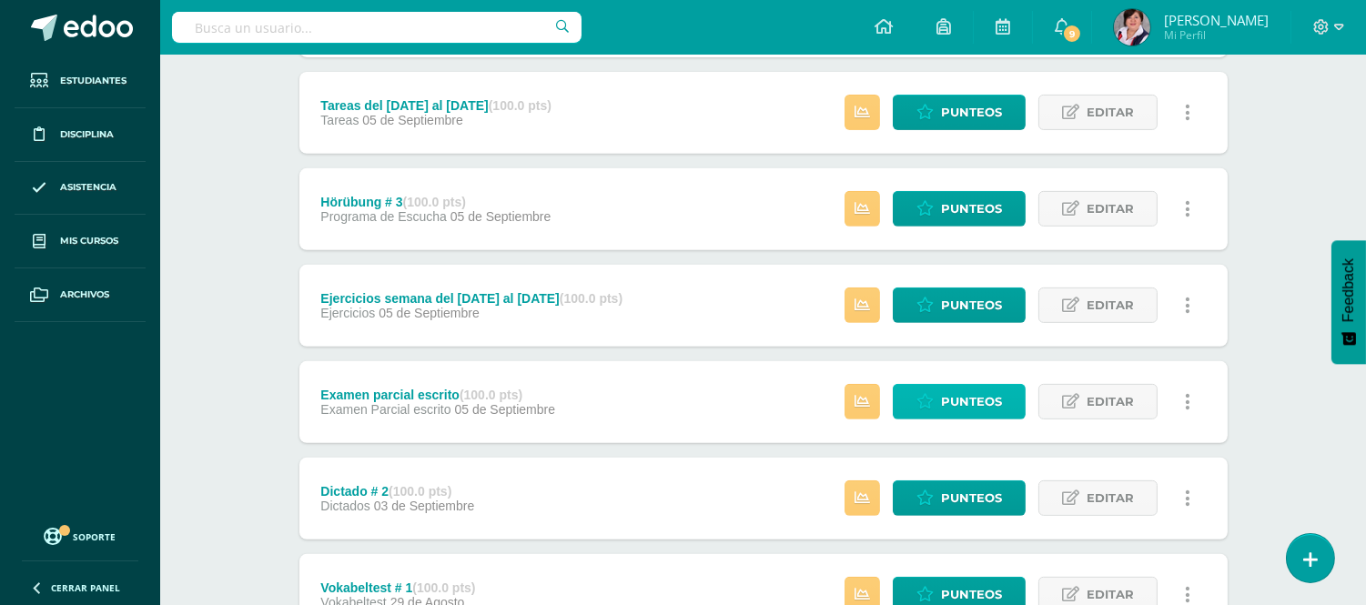
click at [977, 396] on span "Punteos" at bounding box center [971, 402] width 61 height 34
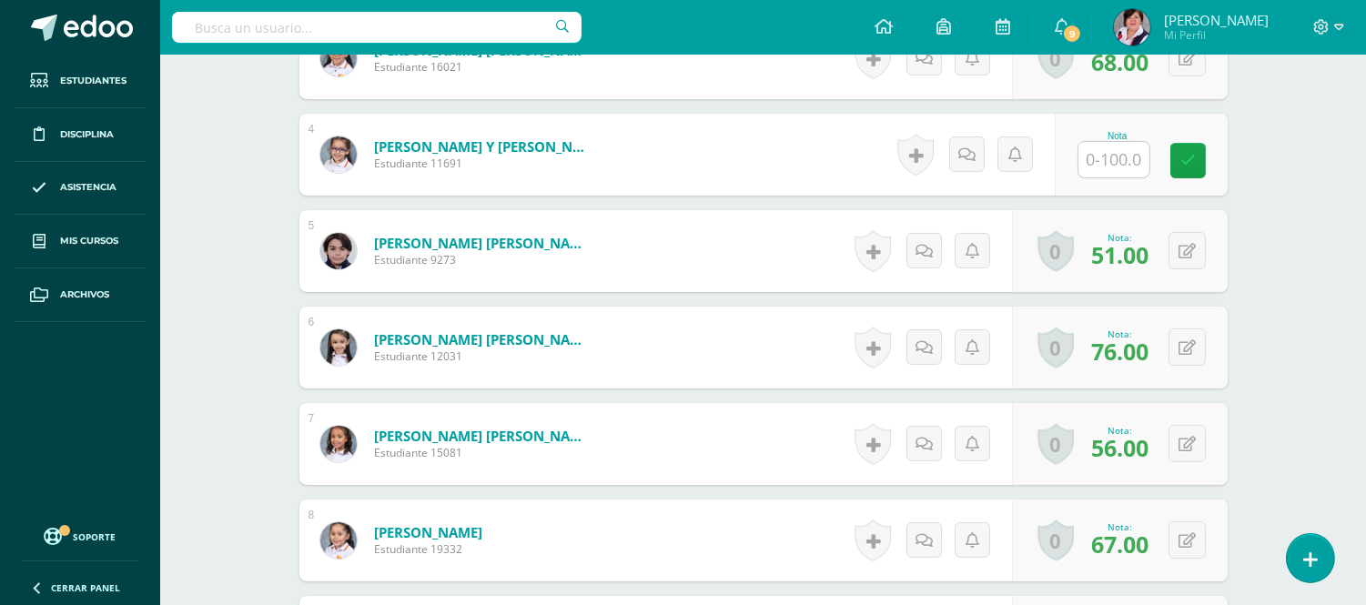
scroll to position [850, 0]
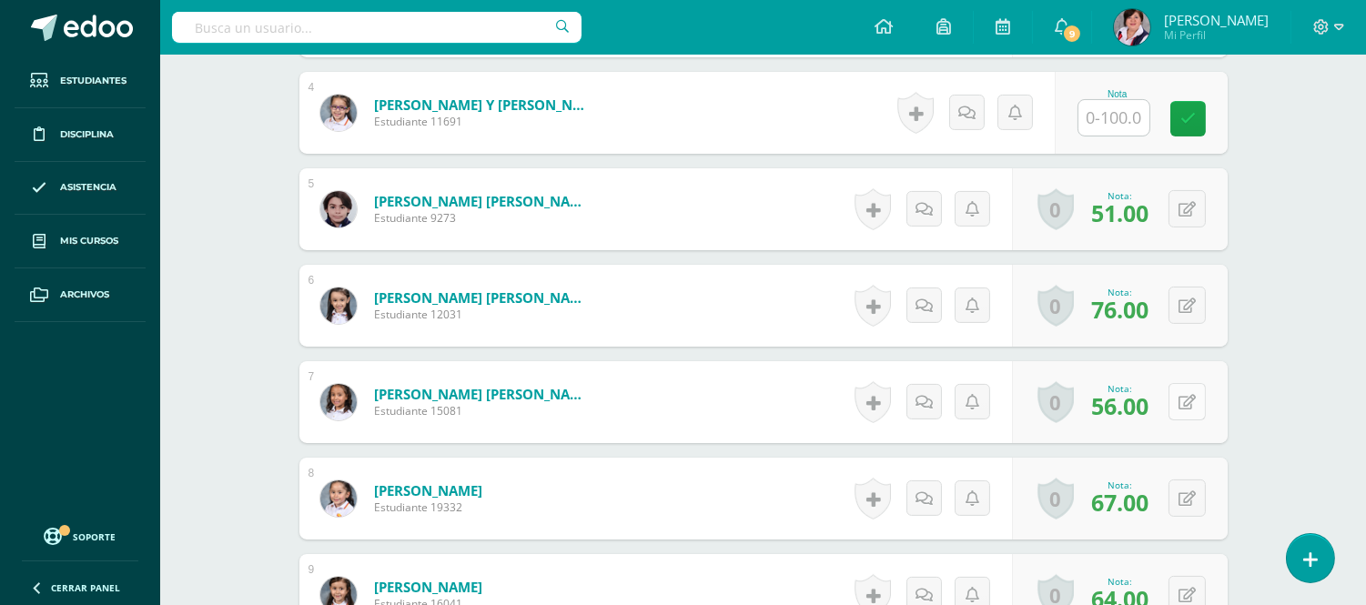
click at [1184, 404] on button at bounding box center [1187, 401] width 37 height 37
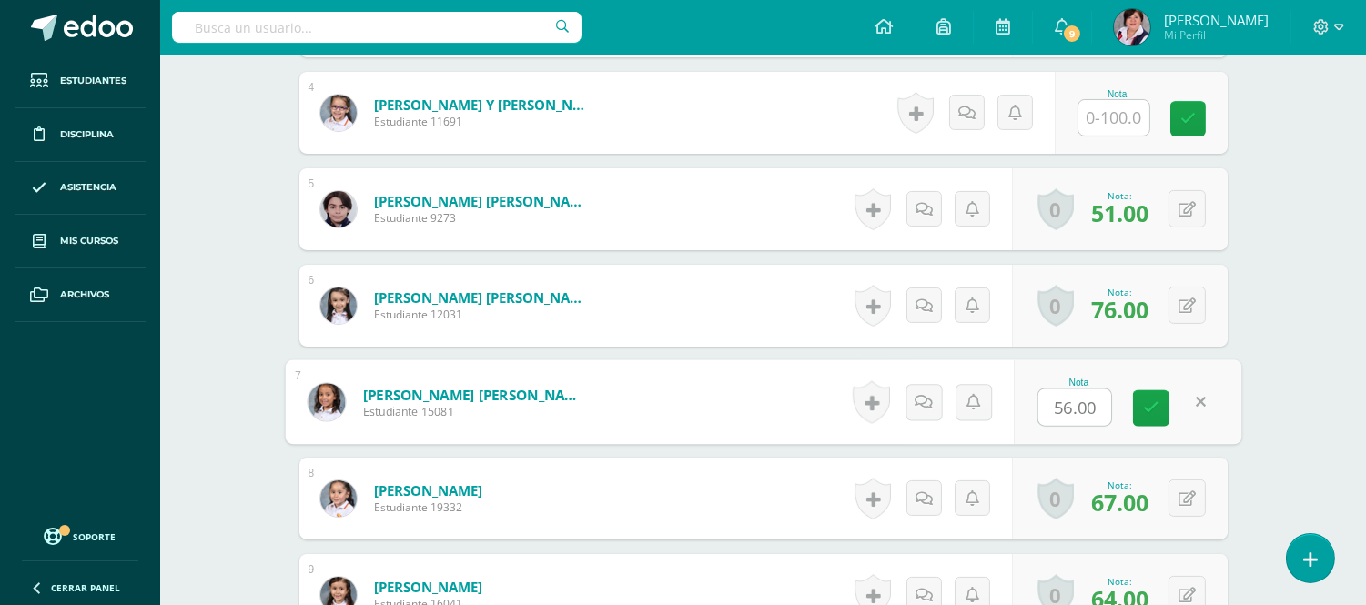
scroll to position [851, 0]
type input "62"
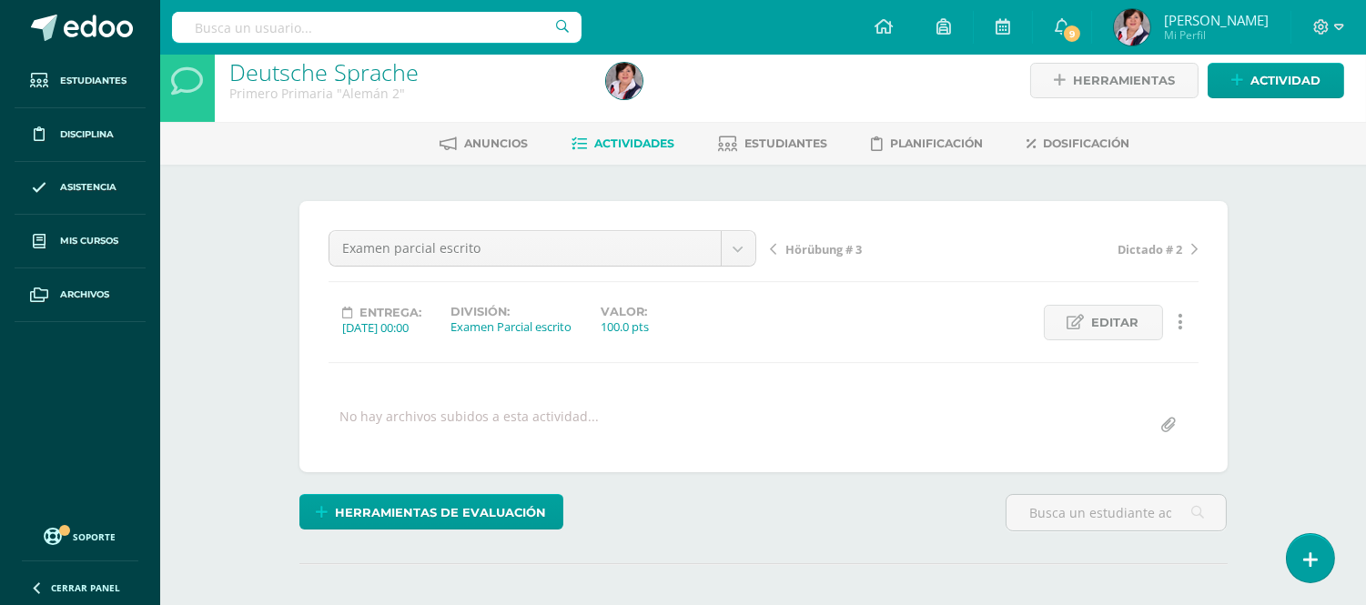
scroll to position [0, 0]
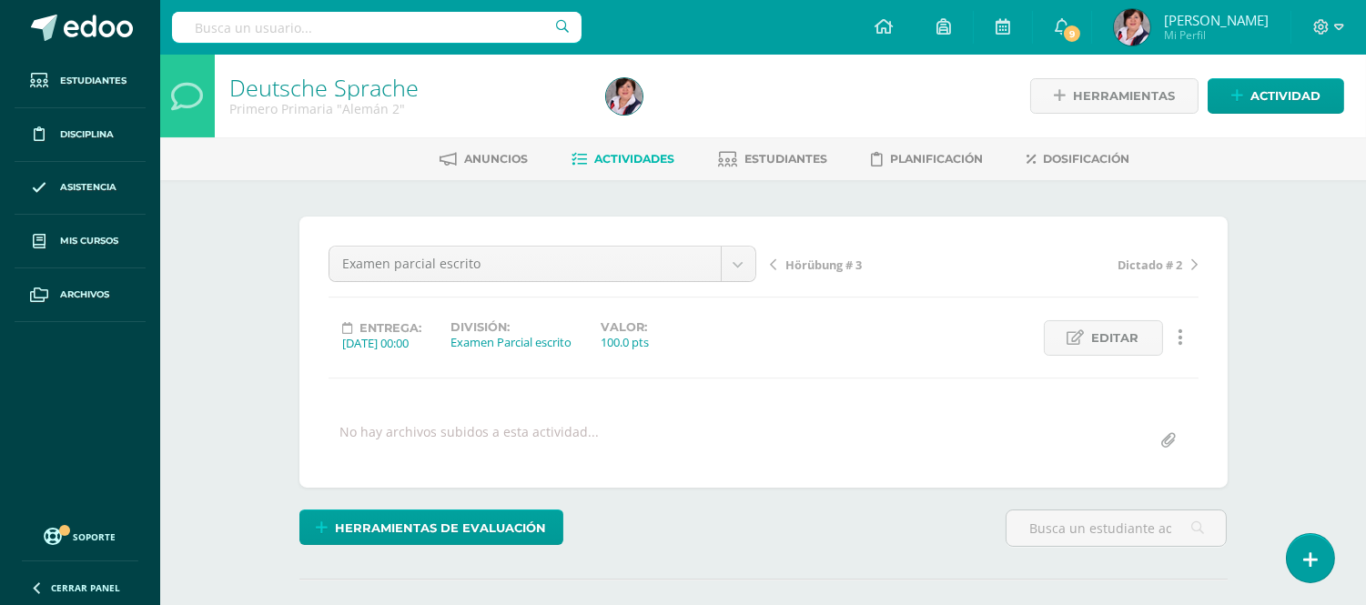
click at [654, 152] on span "Actividades" at bounding box center [635, 159] width 80 height 14
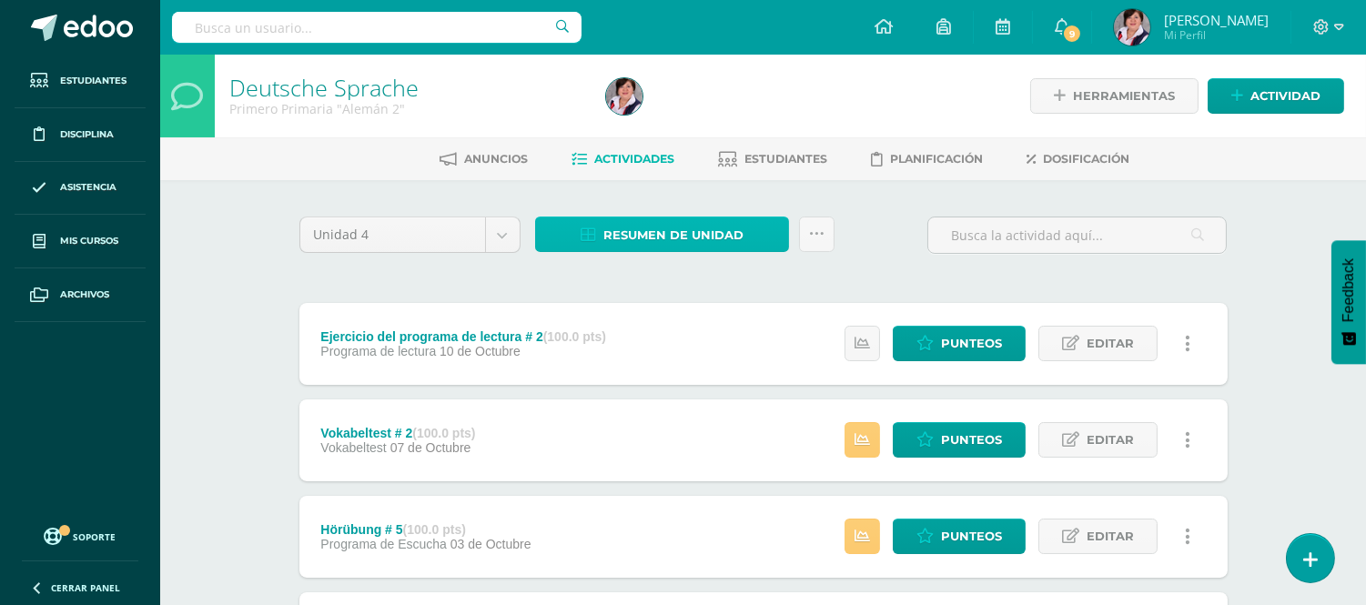
click at [693, 238] on span "Resumen de unidad" at bounding box center [674, 235] width 140 height 34
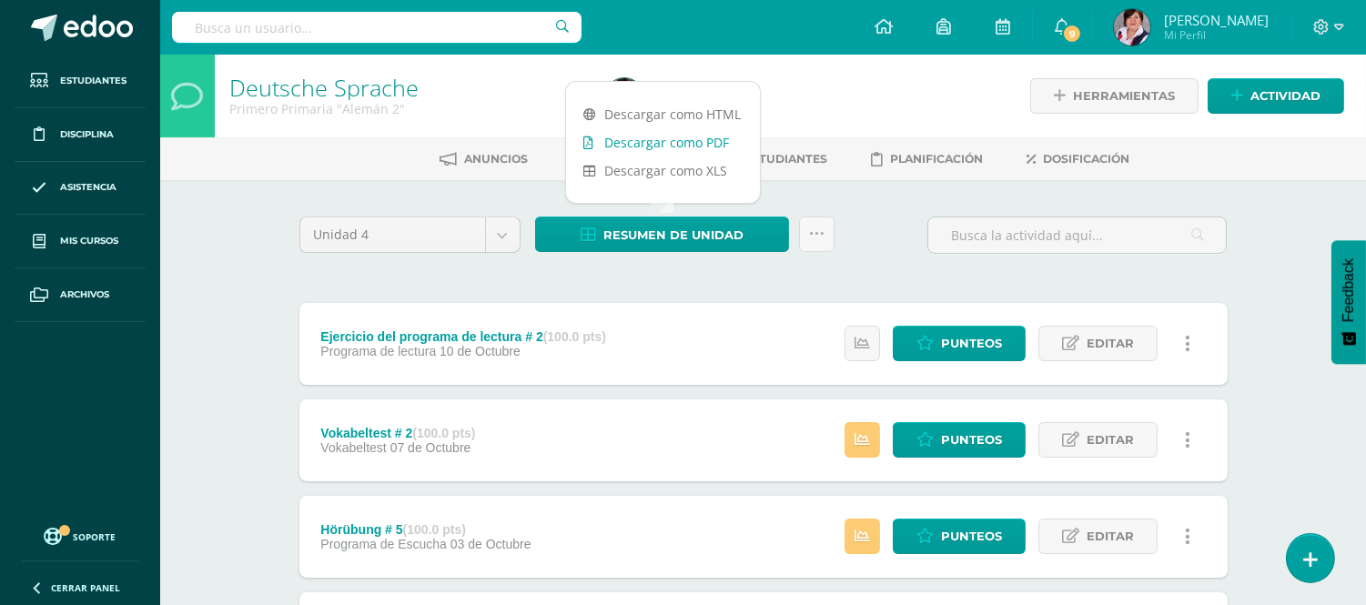
click at [714, 138] on link "Descargar como PDF" at bounding box center [663, 142] width 194 height 28
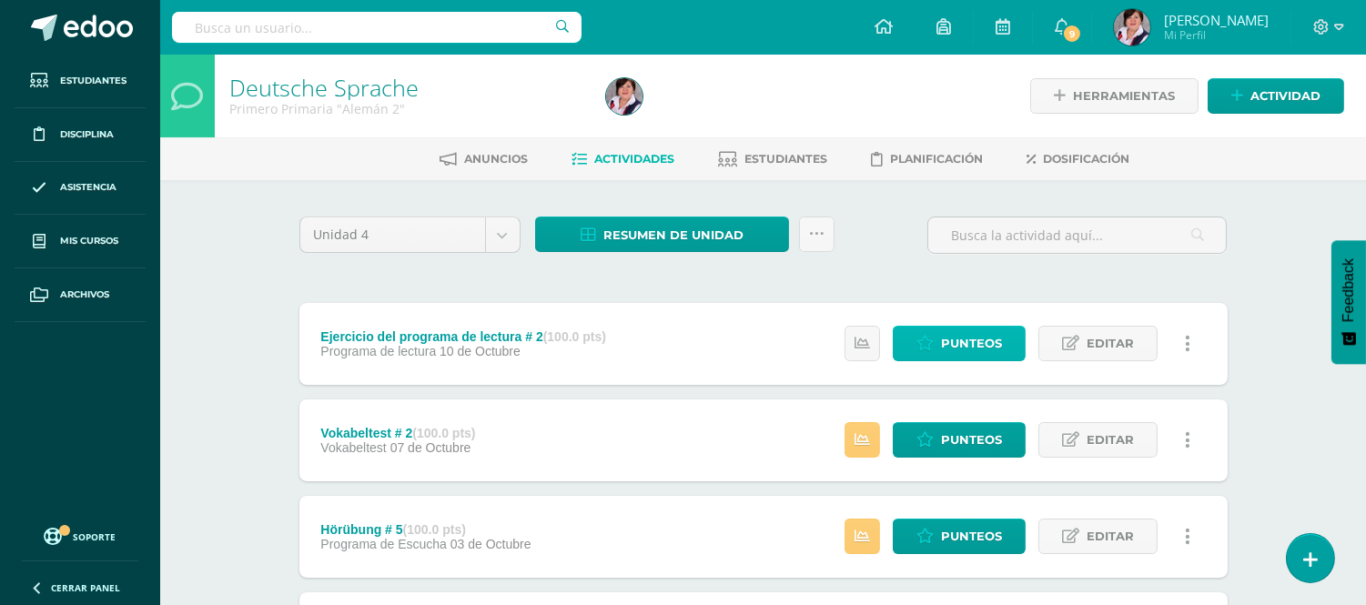
click at [972, 341] on span "Punteos" at bounding box center [971, 344] width 61 height 34
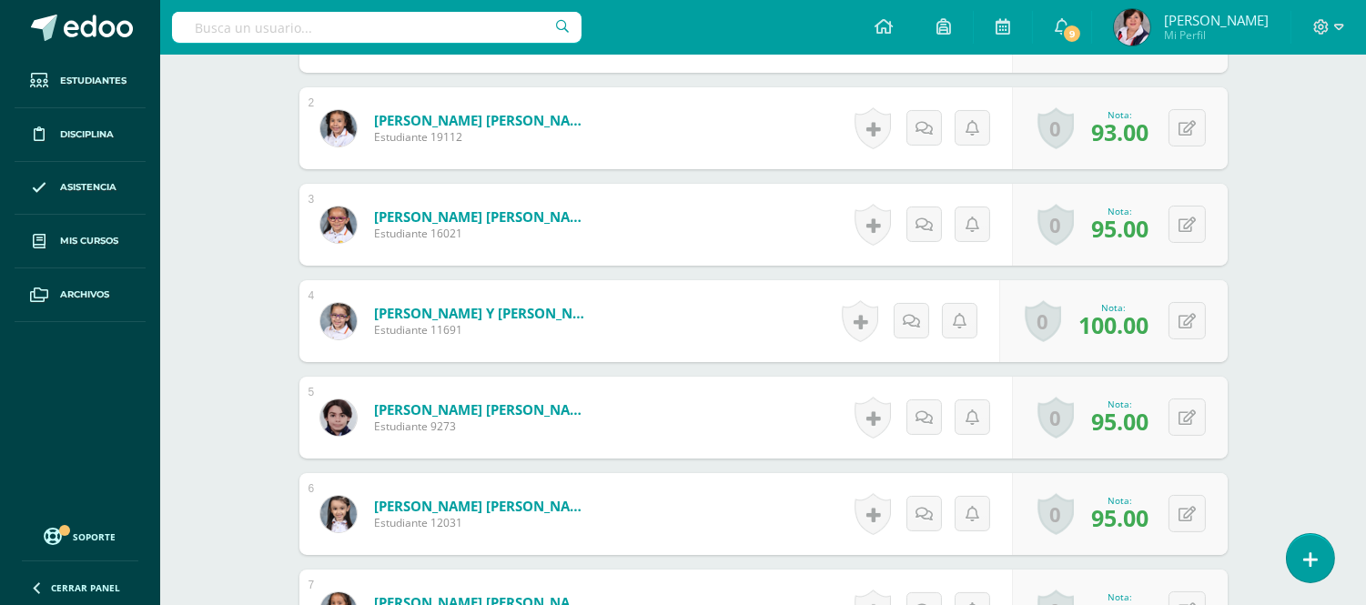
scroll to position [643, 0]
click at [1193, 315] on icon at bounding box center [1200, 319] width 18 height 15
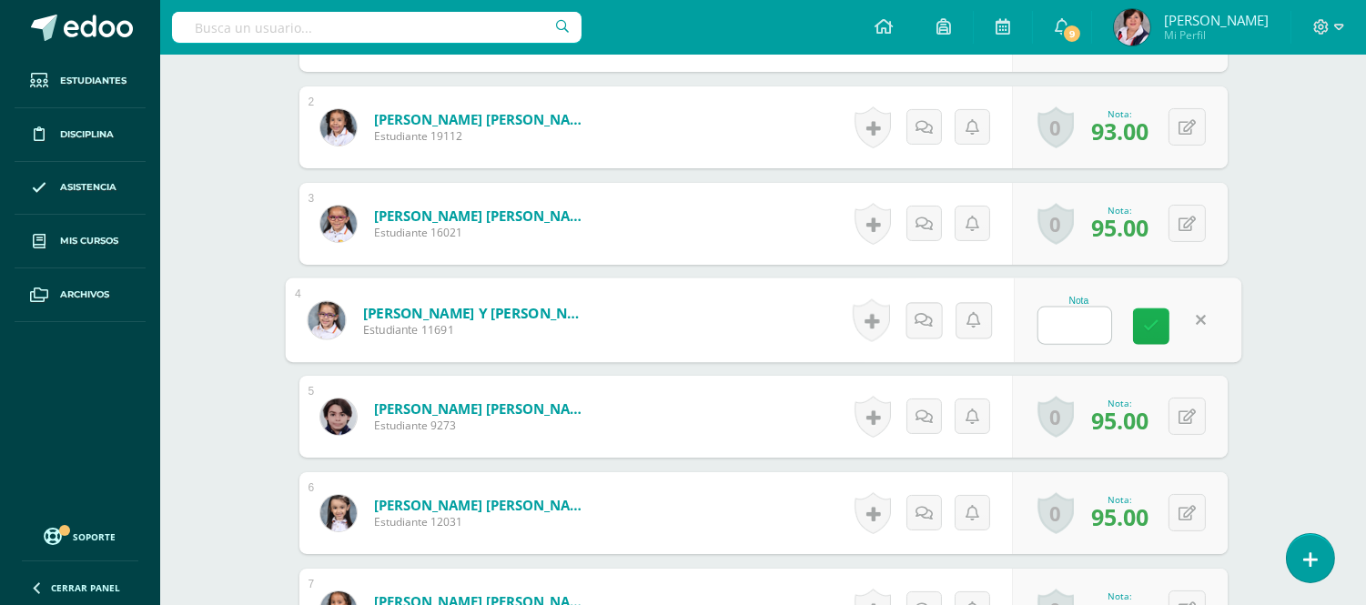
click at [1143, 322] on icon at bounding box center [1151, 326] width 16 height 15
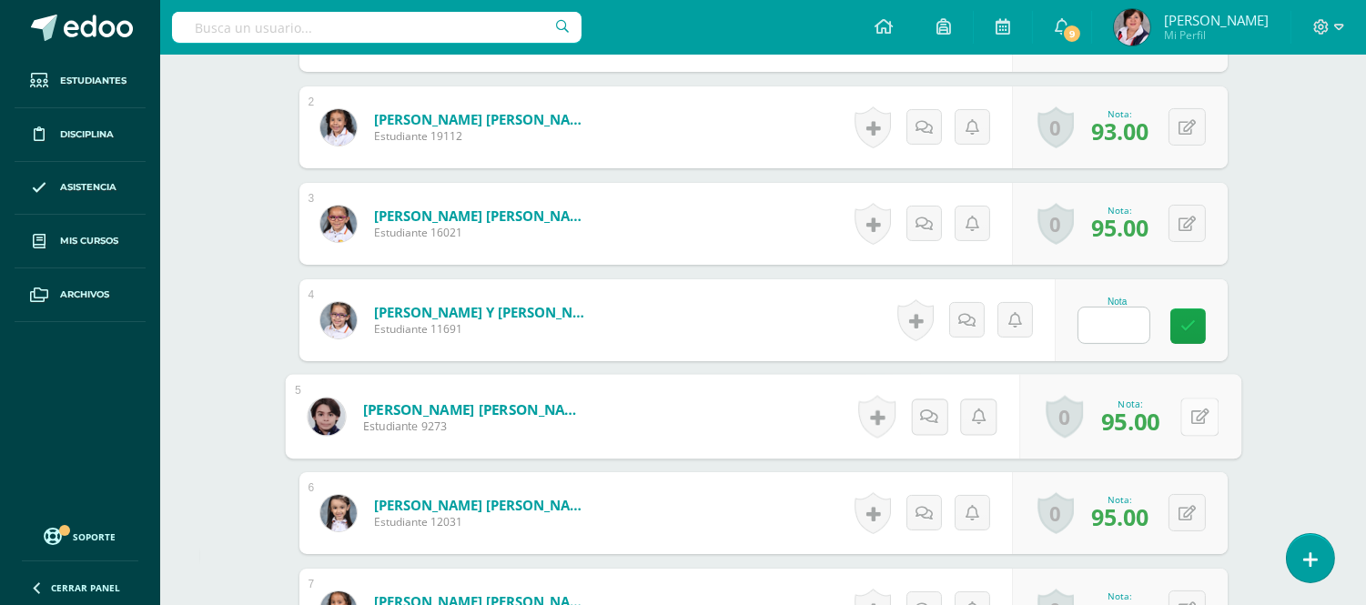
click at [1191, 419] on icon at bounding box center [1200, 416] width 18 height 15
type input "100"
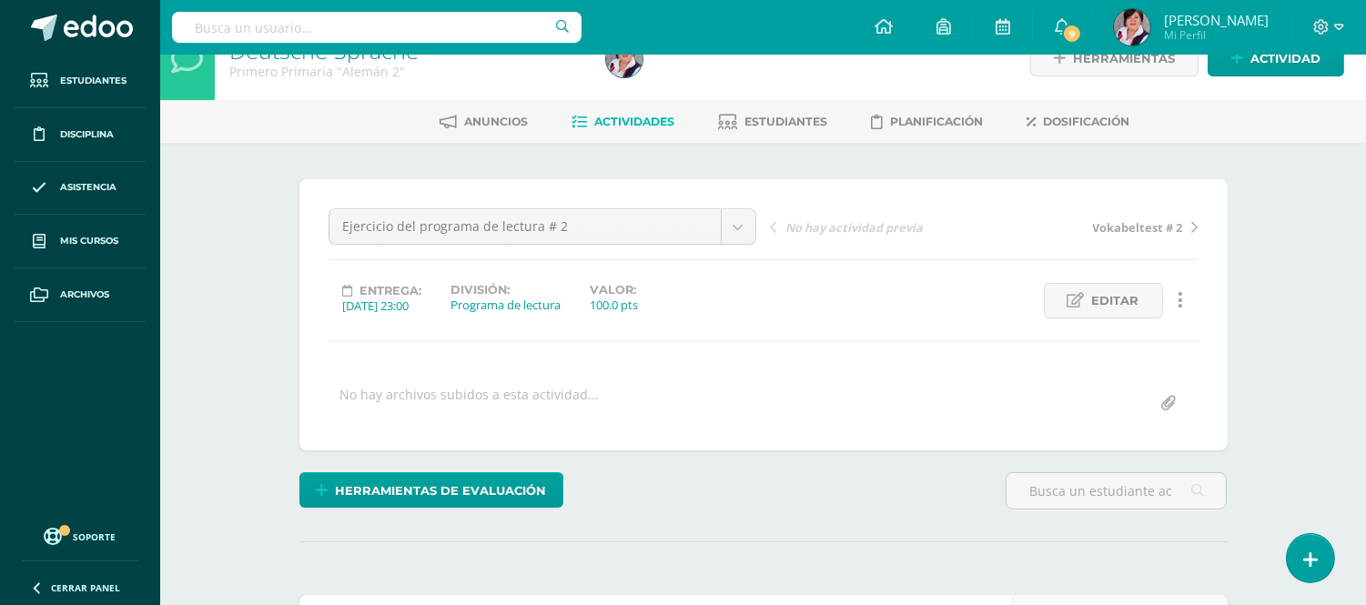
scroll to position [0, 0]
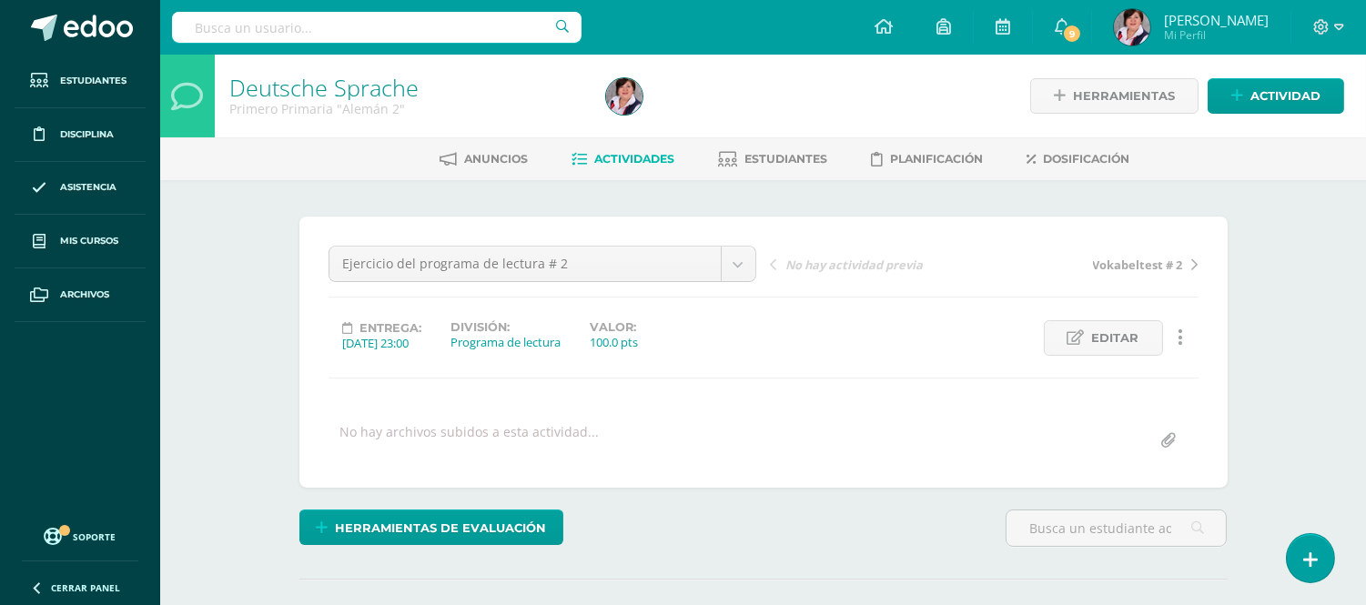
click at [630, 160] on span "Actividades" at bounding box center [635, 159] width 80 height 14
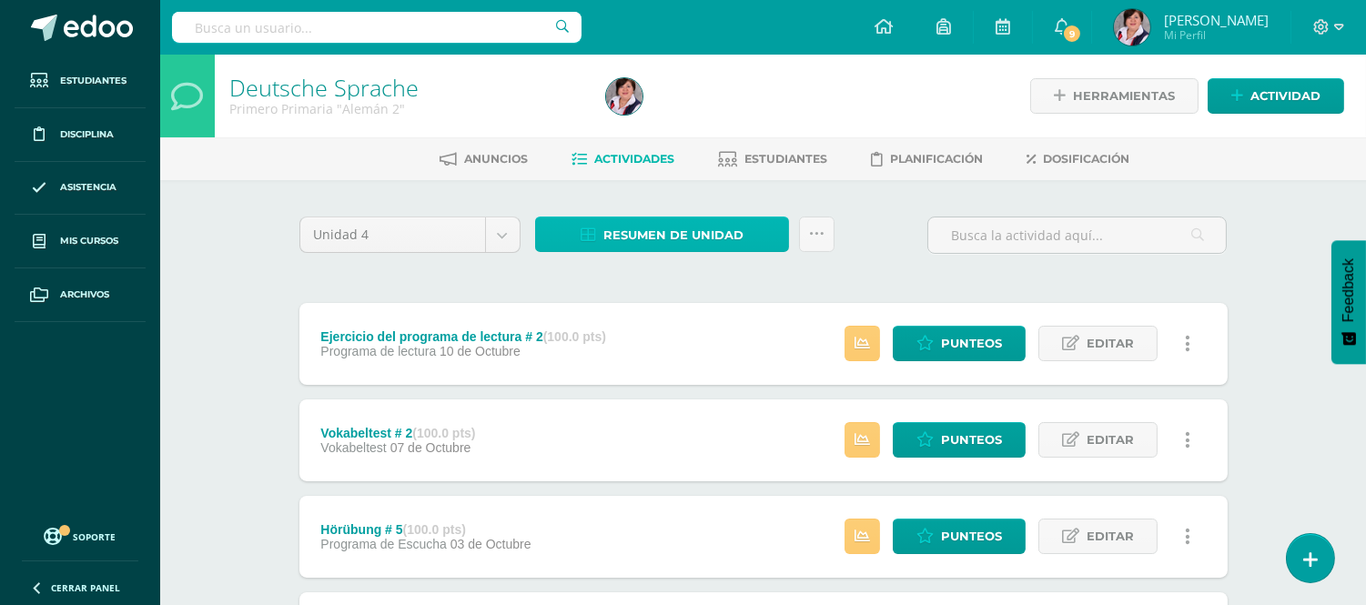
click at [683, 224] on span "Resumen de unidad" at bounding box center [674, 235] width 140 height 34
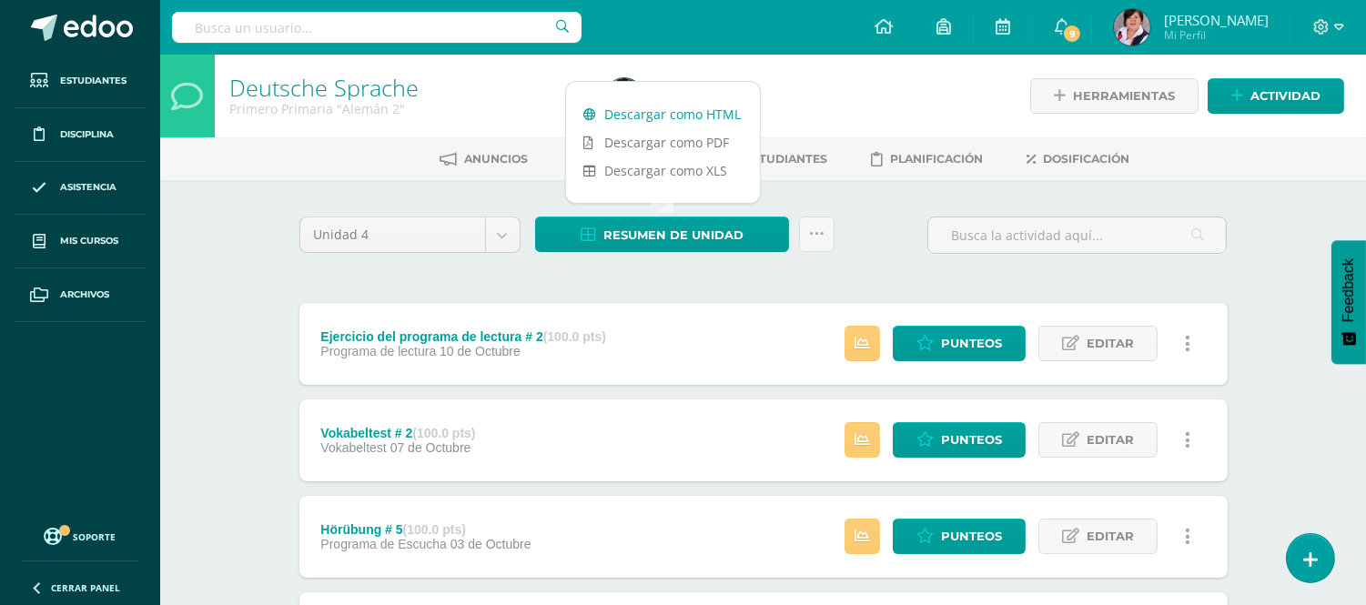
click at [690, 114] on link "Descargar como HTML" at bounding box center [663, 114] width 194 height 28
